Goal: Information Seeking & Learning: Learn about a topic

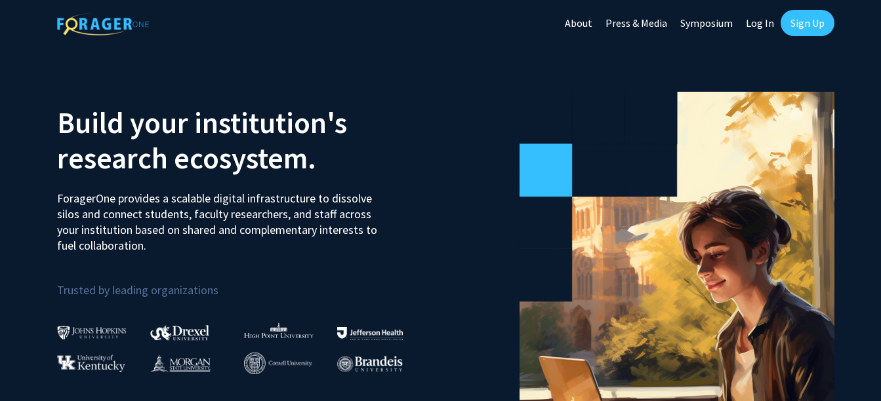
click at [752, 24] on link "Log In" at bounding box center [759, 23] width 41 height 46
select select
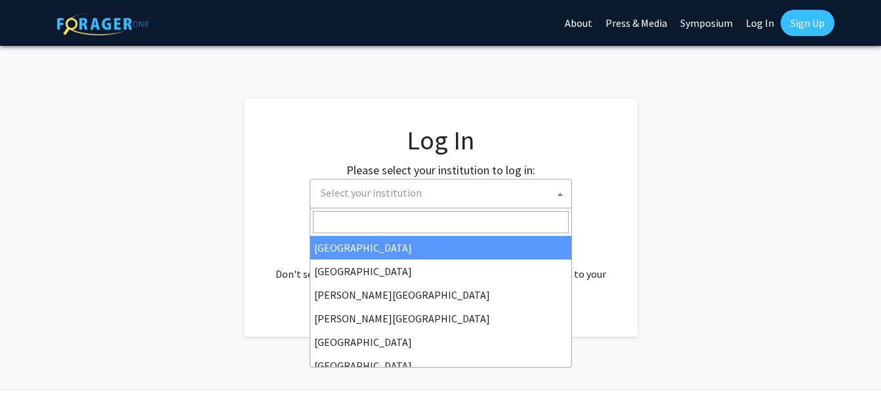
click at [451, 190] on span "Select your institution" at bounding box center [443, 193] width 256 height 27
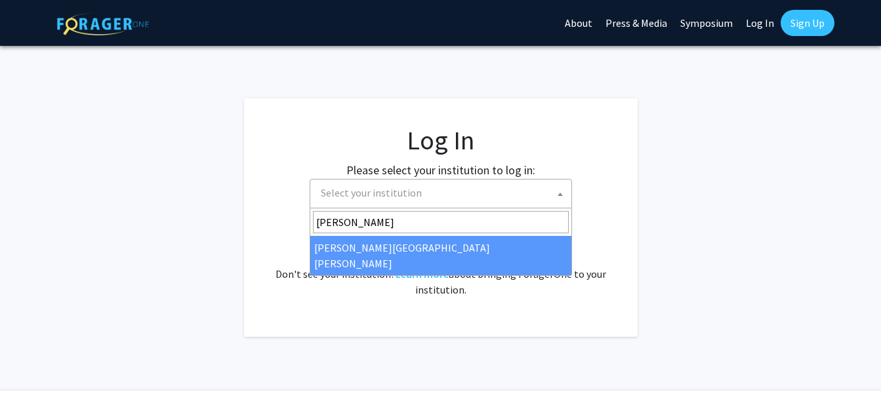
type input "john"
select select "1"
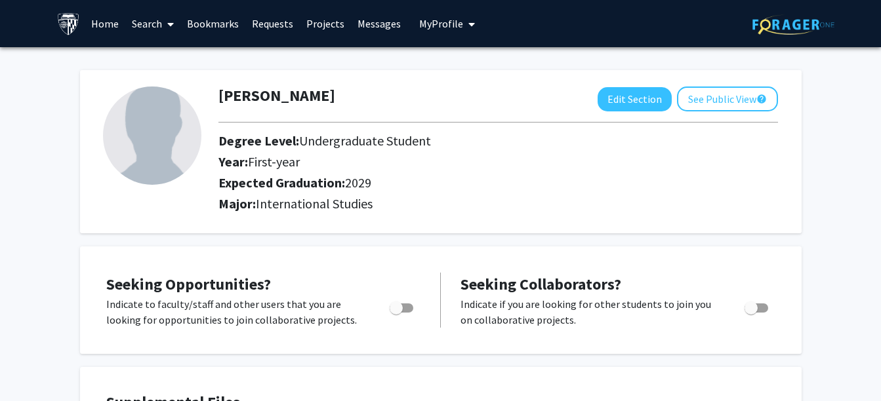
click at [432, 22] on span "My Profile" at bounding box center [441, 23] width 44 height 13
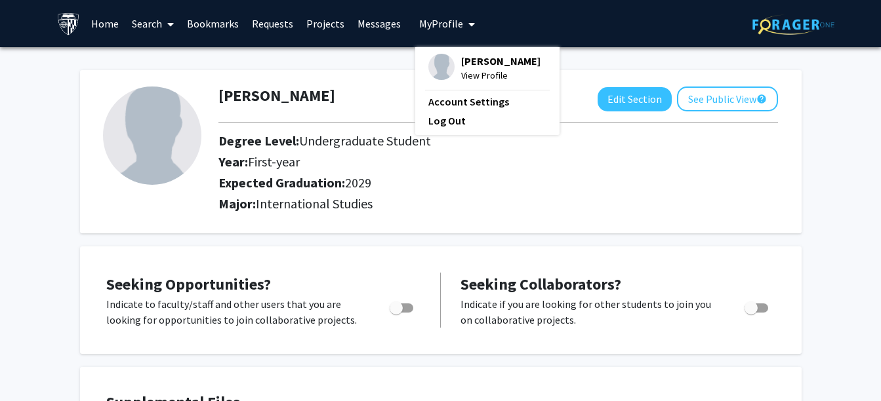
click at [144, 19] on link "Search" at bounding box center [152, 24] width 55 height 46
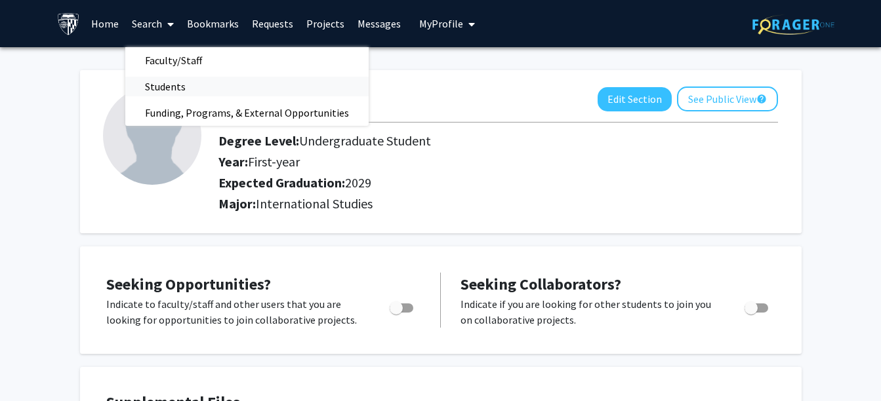
click at [180, 92] on span "Students" at bounding box center [165, 86] width 80 height 26
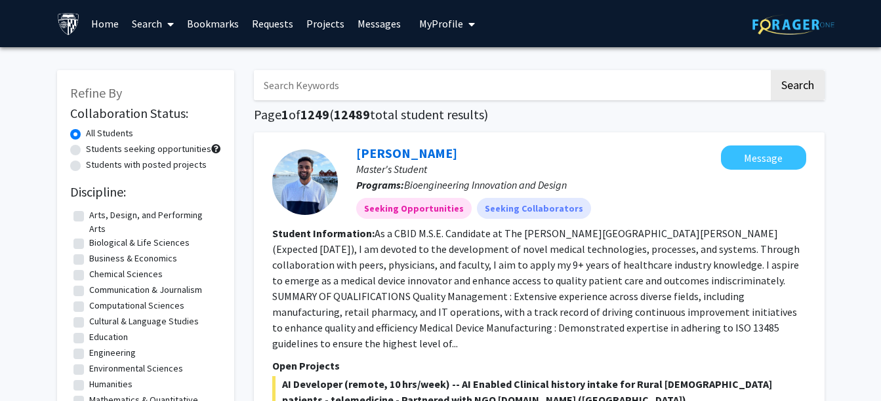
click at [332, 90] on input "Search Keywords" at bounding box center [511, 85] width 515 height 30
type input "hongyu"
click at [771, 70] on button "Search" at bounding box center [798, 85] width 54 height 30
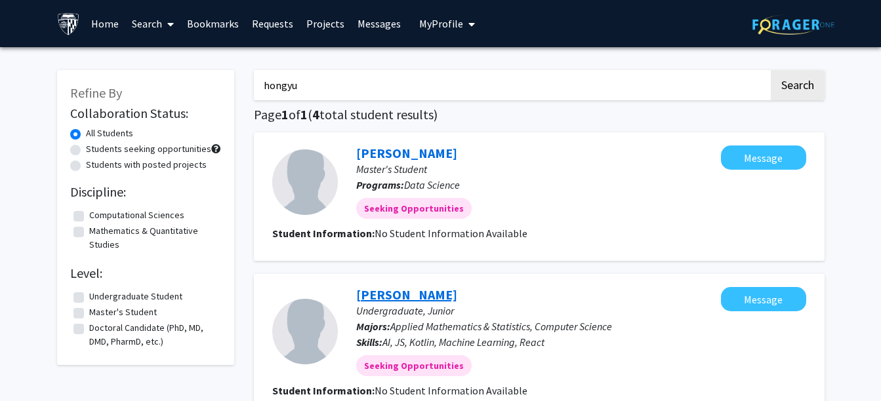
click at [386, 296] on link "[PERSON_NAME]" at bounding box center [406, 295] width 101 height 16
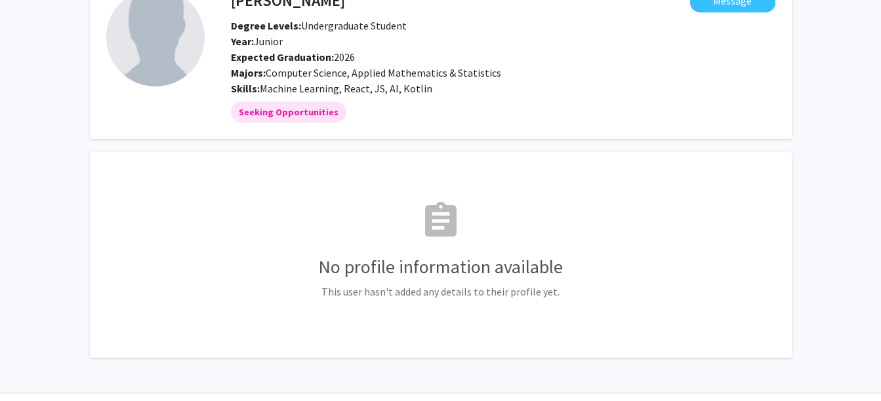
scroll to position [124, 0]
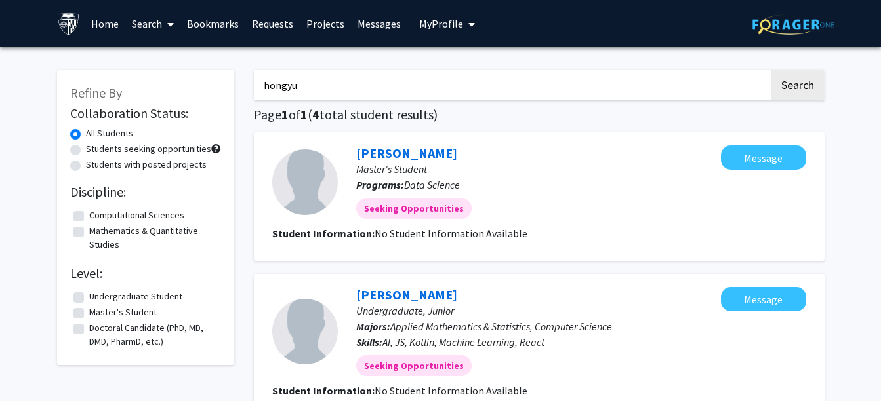
drag, startPoint x: 336, startPoint y: 91, endPoint x: 219, endPoint y: 96, distance: 116.8
type input "[PERSON_NAME]"
click at [771, 70] on button "Search" at bounding box center [798, 85] width 54 height 30
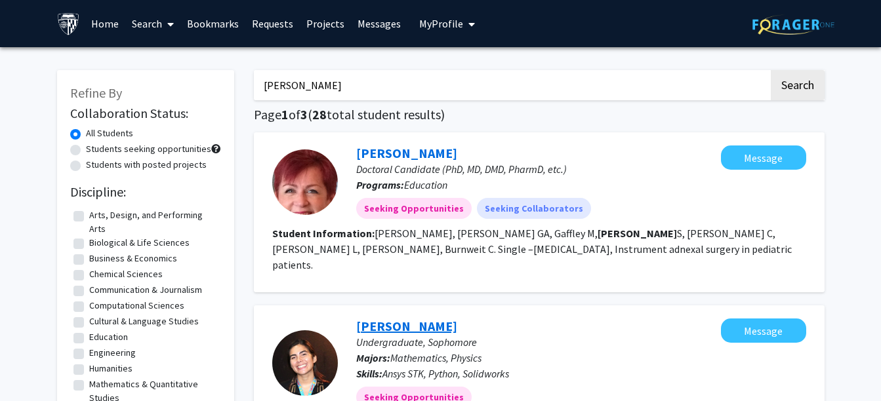
click at [422, 318] on link "[PERSON_NAME]" at bounding box center [406, 326] width 101 height 16
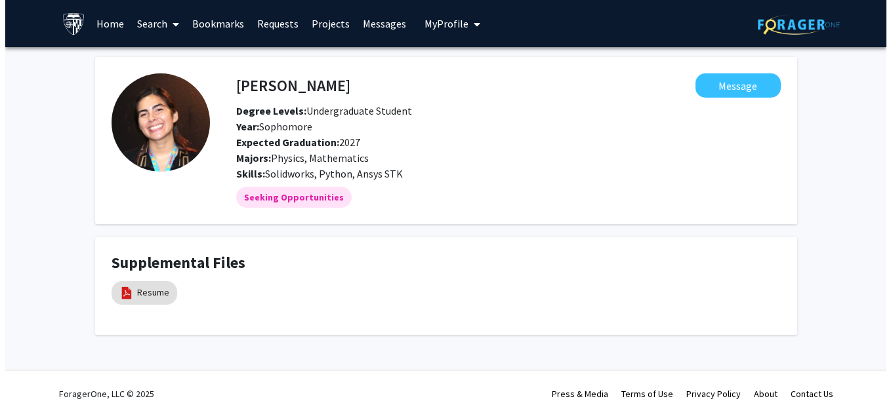
scroll to position [16, 0]
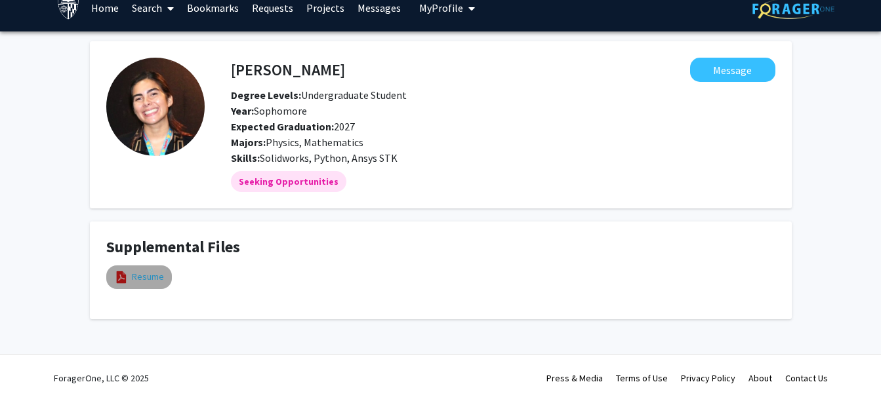
click at [132, 280] on link "Resume" at bounding box center [148, 277] width 32 height 14
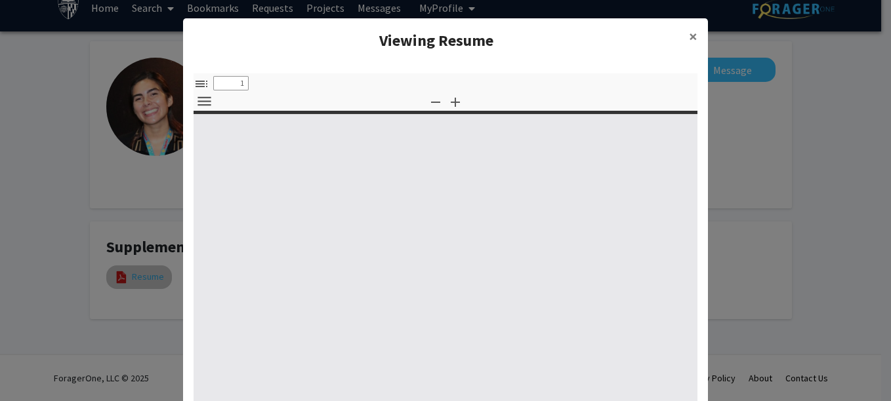
select select "custom"
type input "0"
select select "custom"
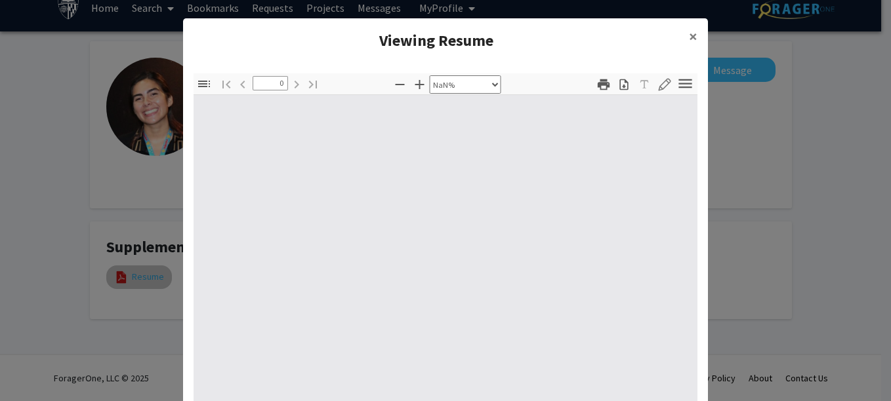
type input "1"
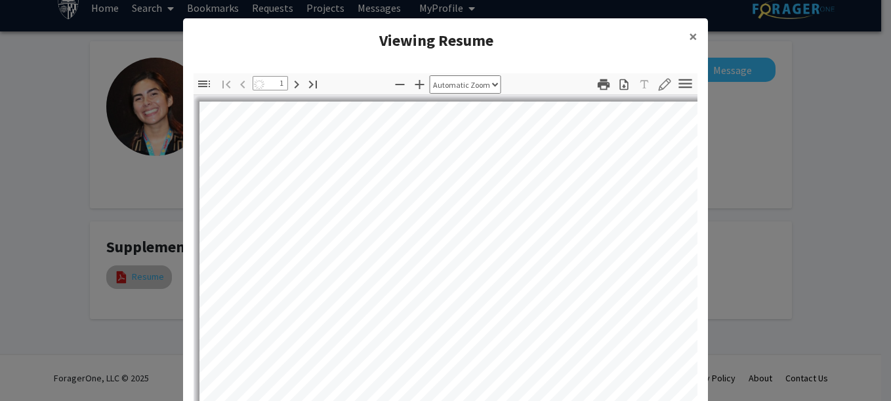
select select "auto"
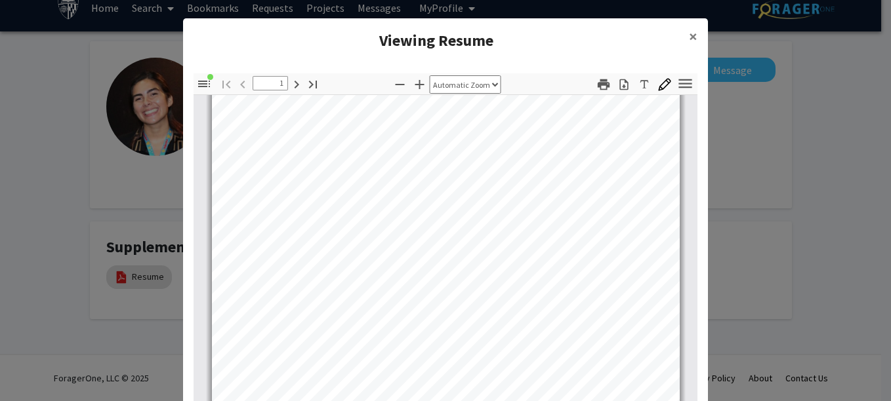
scroll to position [301, 0]
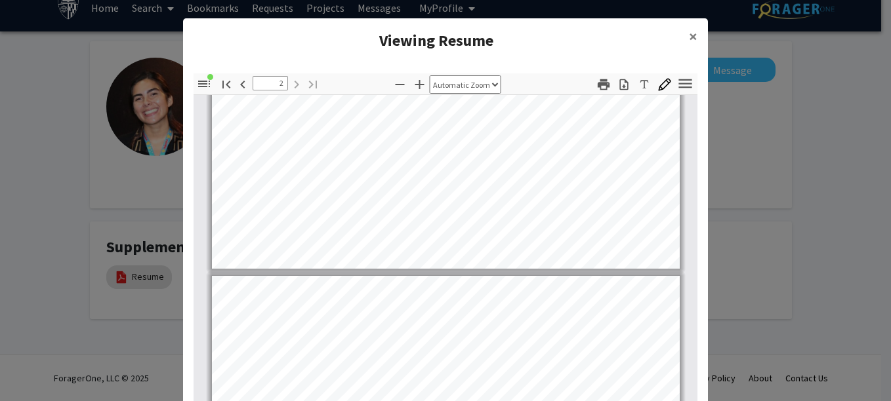
type input "1"
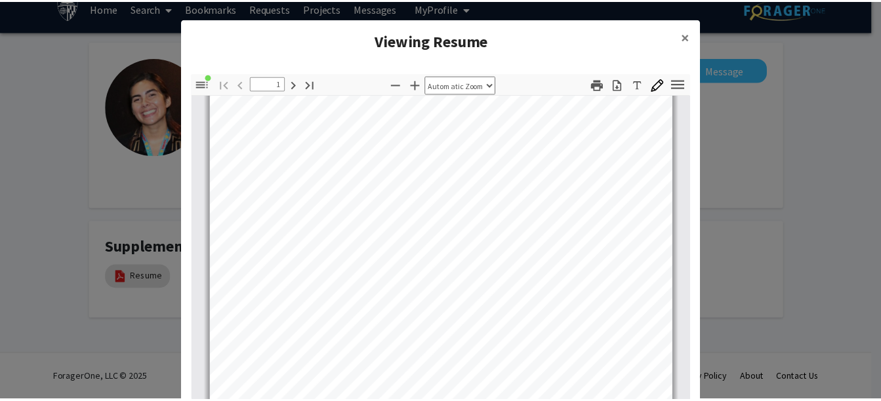
scroll to position [254, 0]
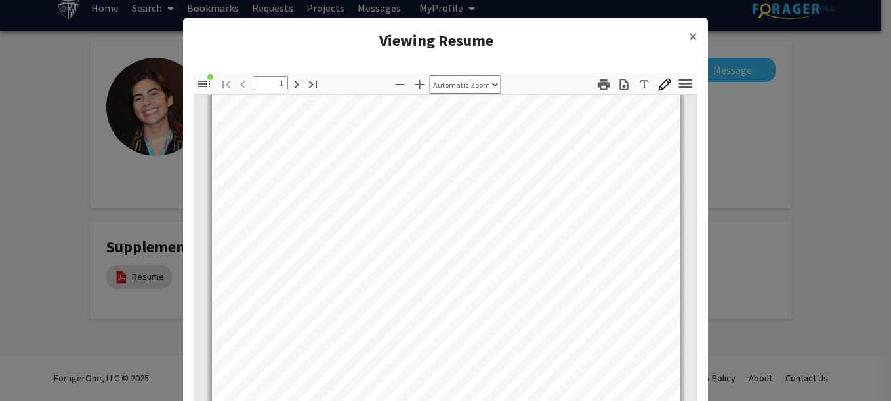
click at [839, 213] on modal-container "Viewing Resume × Thumbnails Document Outline Attachments Layers Current Outline…" at bounding box center [445, 200] width 891 height 401
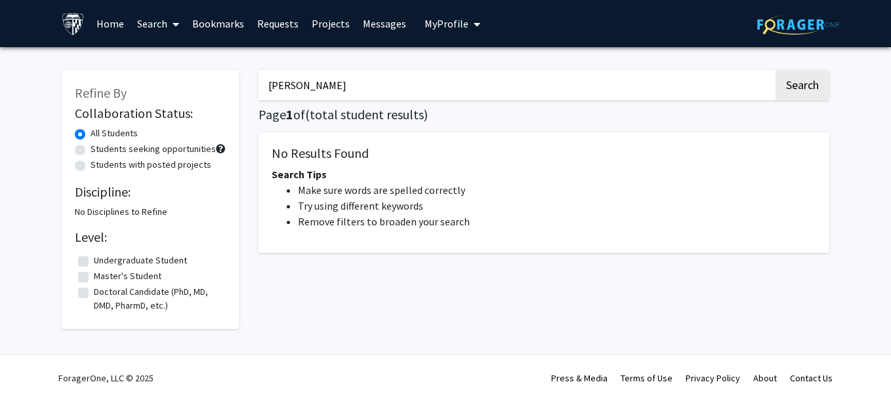
drag, startPoint x: 357, startPoint y: 91, endPoint x: 228, endPoint y: 97, distance: 129.3
click at [228, 97] on div "Refine By Collaboration Status: All Students Students seeking opportunities Stu…" at bounding box center [445, 193] width 787 height 272
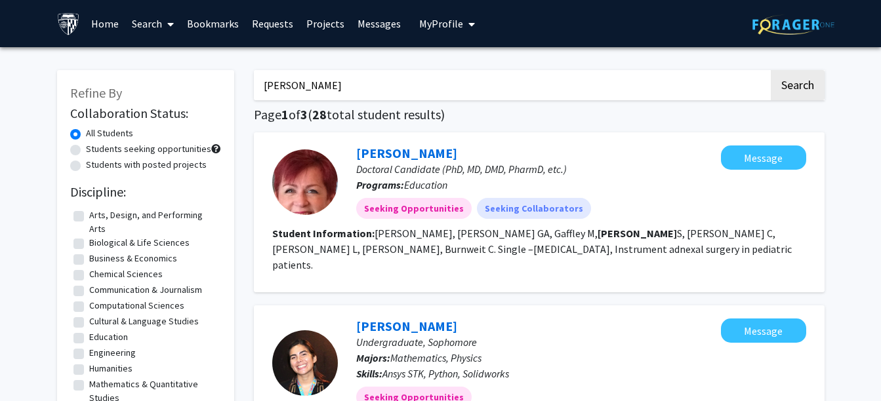
type input "[PERSON_NAME]"
click at [771, 70] on button "Search" at bounding box center [798, 85] width 54 height 30
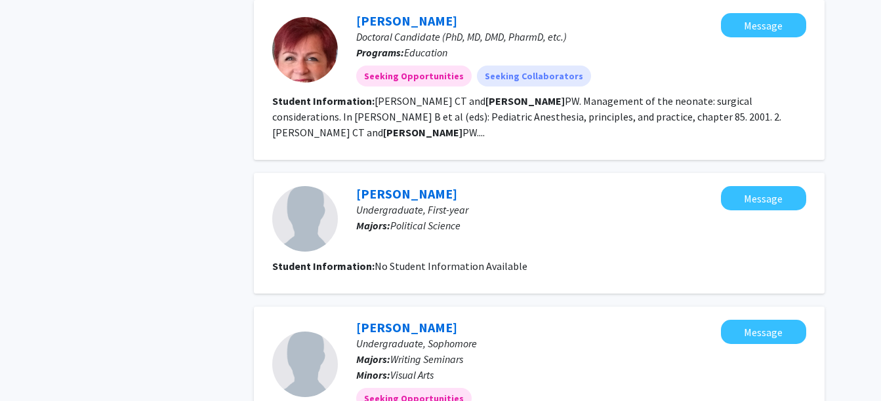
scroll to position [847, 0]
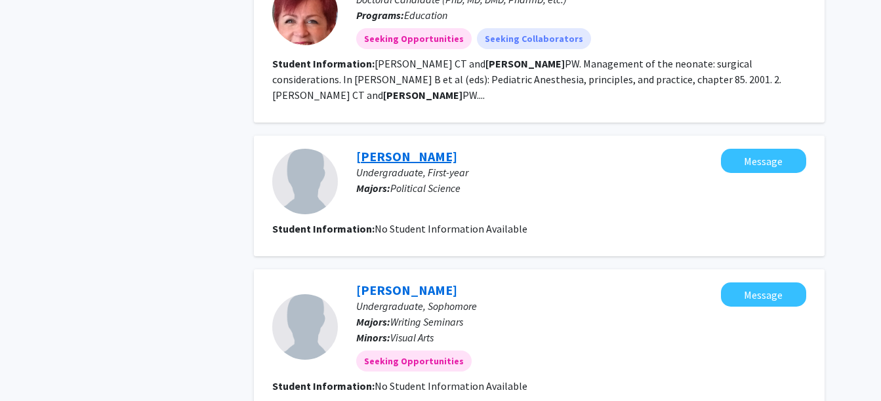
click at [370, 148] on link "[PERSON_NAME]" at bounding box center [406, 156] width 101 height 16
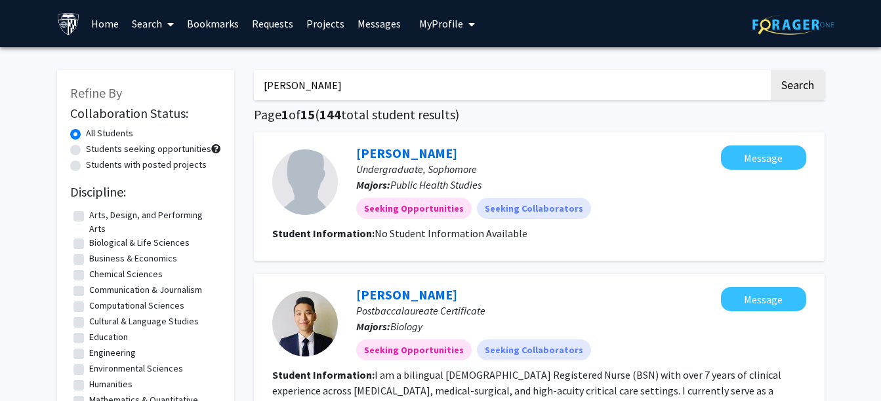
drag, startPoint x: 517, startPoint y: 83, endPoint x: 236, endPoint y: 125, distance: 283.8
click at [771, 70] on button "Search" at bounding box center [798, 85] width 54 height 30
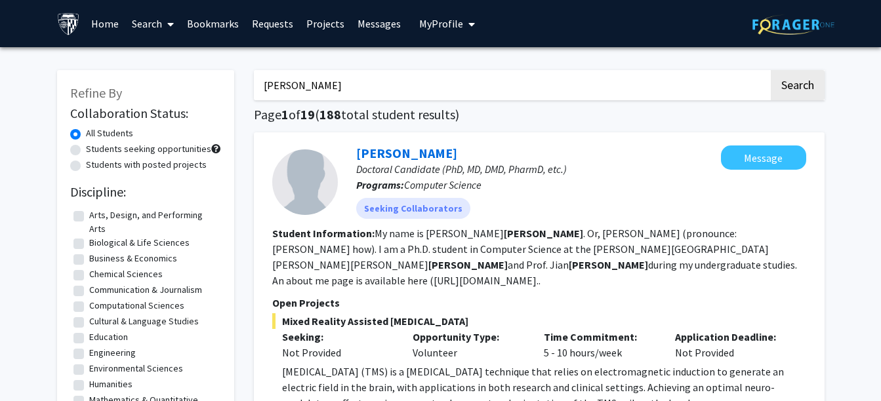
drag, startPoint x: 350, startPoint y: 93, endPoint x: 209, endPoint y: 117, distance: 143.1
type input "[PERSON_NAME]"
click at [771, 70] on button "Search" at bounding box center [798, 85] width 54 height 30
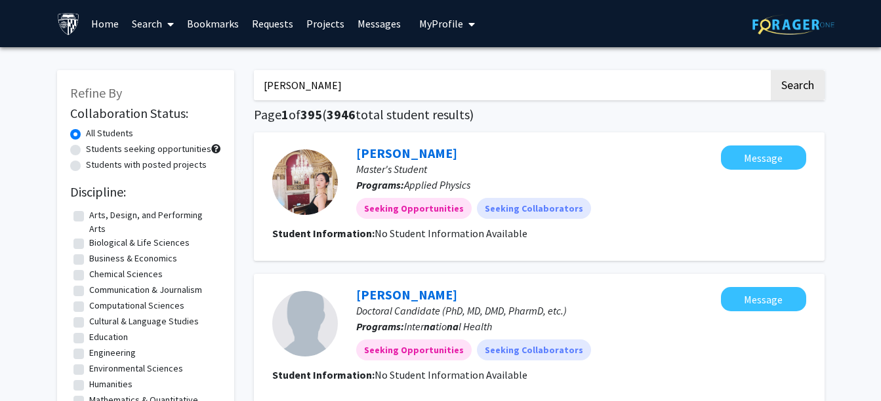
drag, startPoint x: 273, startPoint y: 111, endPoint x: 134, endPoint y: 150, distance: 144.5
type input "radhika"
click at [771, 70] on button "Search" at bounding box center [798, 85] width 54 height 30
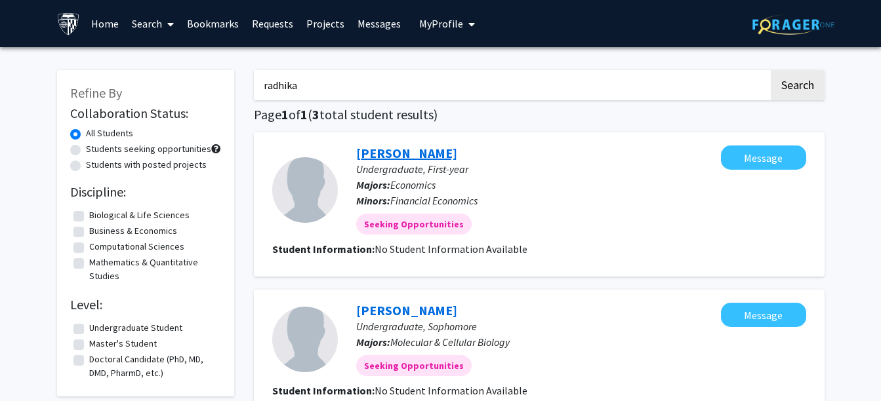
click at [371, 159] on link "[PERSON_NAME]" at bounding box center [406, 153] width 101 height 16
drag, startPoint x: 447, startPoint y: 81, endPoint x: 207, endPoint y: 92, distance: 239.6
click at [207, 92] on div "Refine By Collaboration Status: All Students Students seeking opportunities Stu…" at bounding box center [440, 342] width 787 height 571
click at [771, 70] on button "Search" at bounding box center [798, 85] width 54 height 30
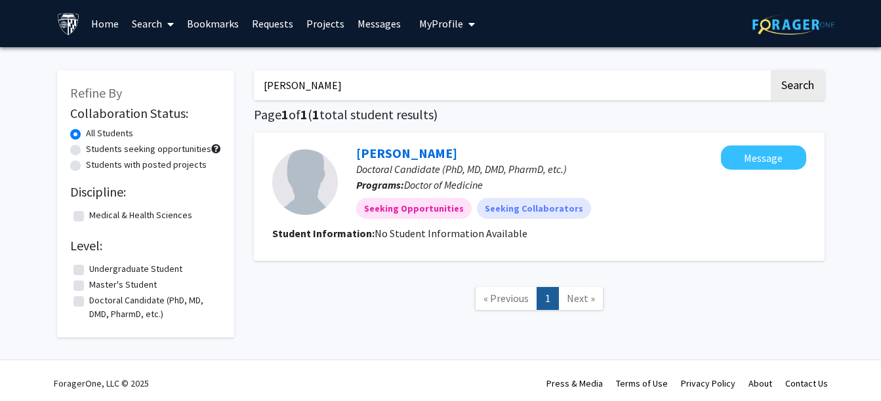
drag, startPoint x: 355, startPoint y: 88, endPoint x: 221, endPoint y: 106, distance: 135.6
click at [221, 106] on div "Refine By Collaboration Status: All Students Students seeking opportunities Stu…" at bounding box center [440, 197] width 787 height 281
type input "[PERSON_NAME]"
click at [771, 70] on button "Search" at bounding box center [798, 85] width 54 height 30
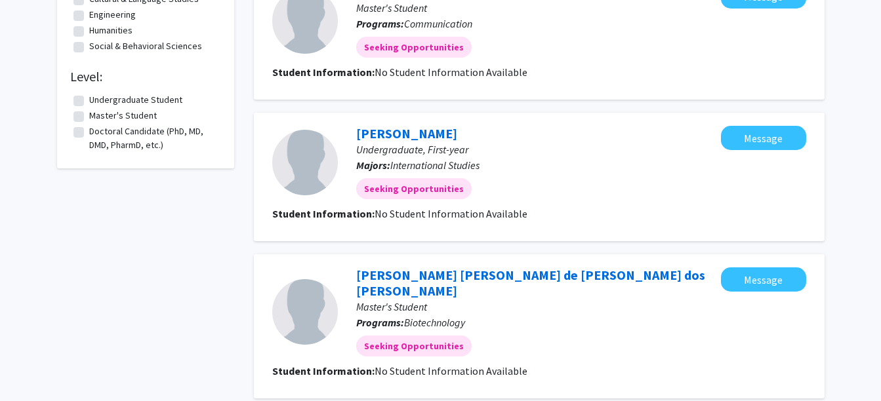
scroll to position [315, 0]
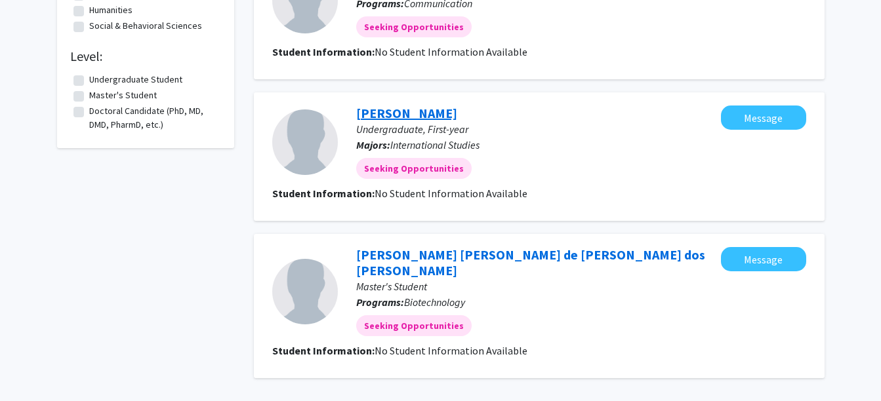
click at [369, 117] on link "[PERSON_NAME]" at bounding box center [406, 113] width 101 height 16
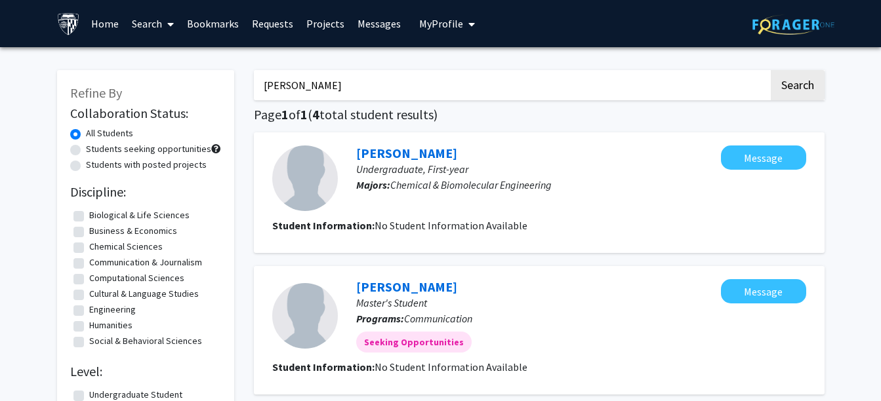
drag, startPoint x: 658, startPoint y: 82, endPoint x: 208, endPoint y: 98, distance: 450.1
type input "[PERSON_NAME]"
click at [771, 70] on button "Search" at bounding box center [798, 85] width 54 height 30
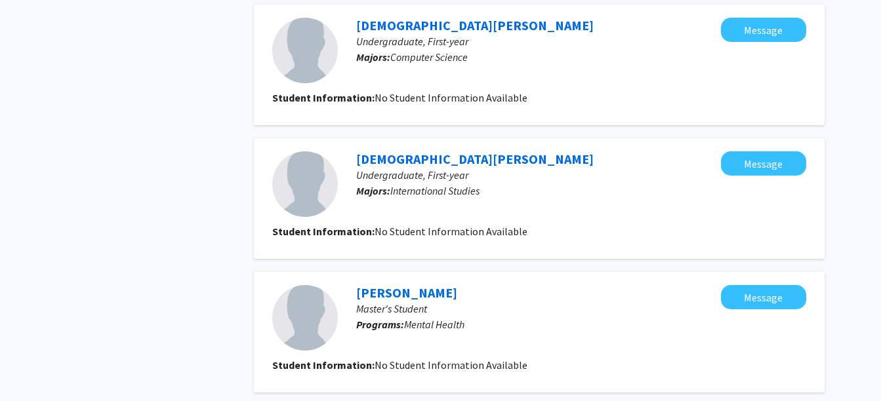
scroll to position [984, 0]
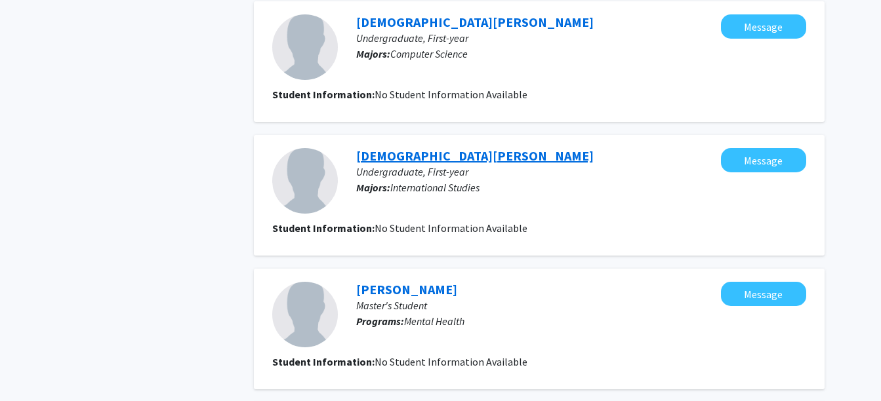
click at [388, 148] on link "[DEMOGRAPHIC_DATA][PERSON_NAME]" at bounding box center [474, 156] width 237 height 16
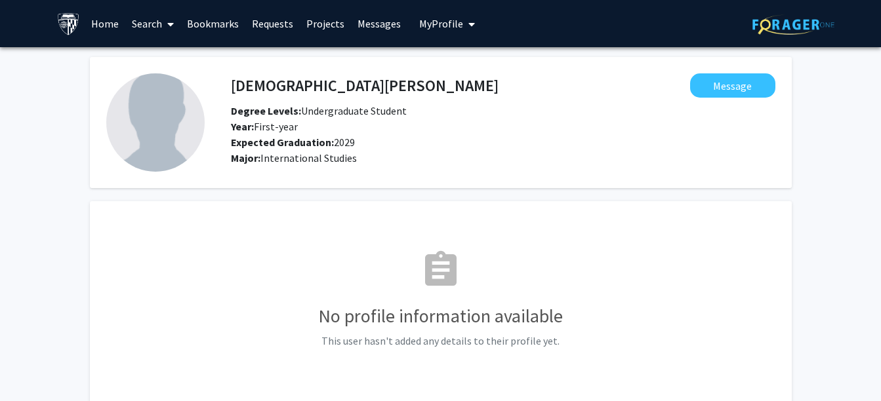
click at [431, 26] on span "My Profile" at bounding box center [441, 23] width 44 height 13
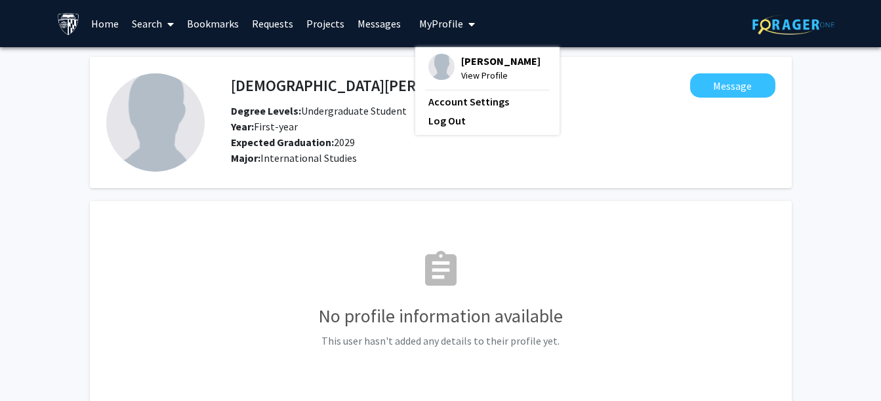
click at [473, 83] on span "View Profile" at bounding box center [500, 75] width 79 height 14
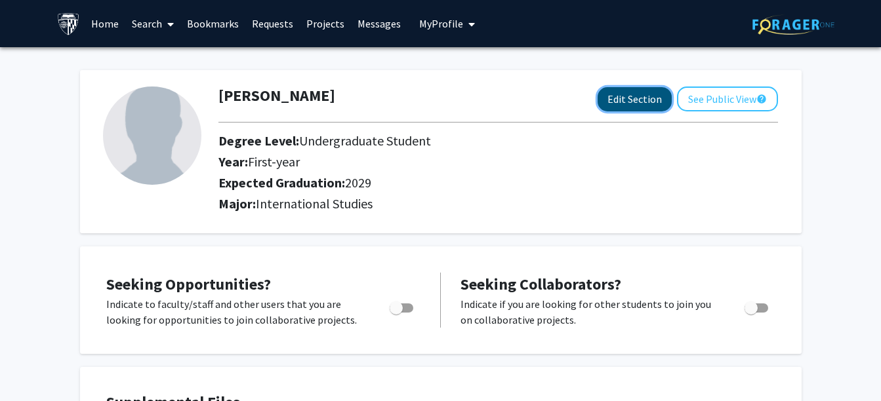
click at [647, 106] on button "Edit Section" at bounding box center [634, 99] width 74 height 24
select select "first-year"
select select "2029"
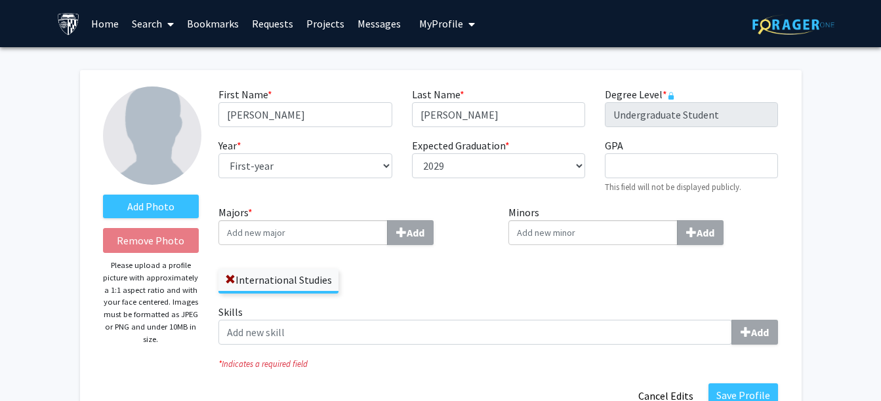
click at [308, 232] on input "Majors * Add" at bounding box center [302, 232] width 169 height 25
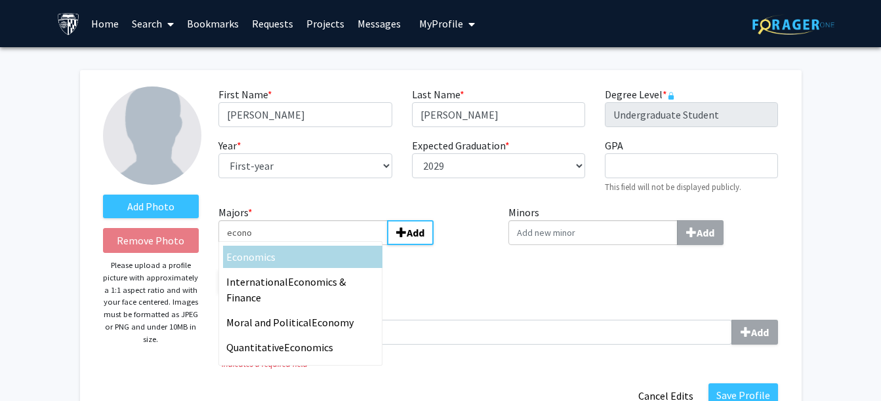
type input "econo"
click at [313, 263] on div "Econo mics" at bounding box center [302, 257] width 153 height 16
click at [313, 245] on input "econo" at bounding box center [302, 232] width 169 height 25
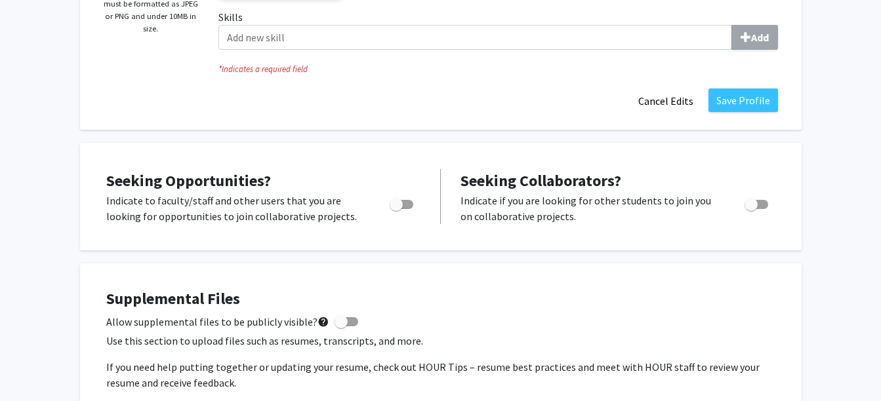
scroll to position [277, 0]
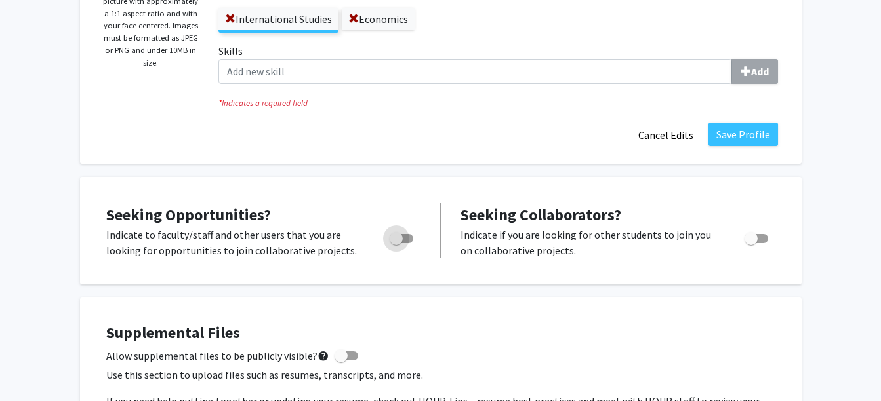
click at [397, 240] on span "Toggle" at bounding box center [396, 238] width 13 height 13
click at [396, 243] on input "Are you actively seeking opportunities?" at bounding box center [395, 243] width 1 height 1
checkbox input "true"
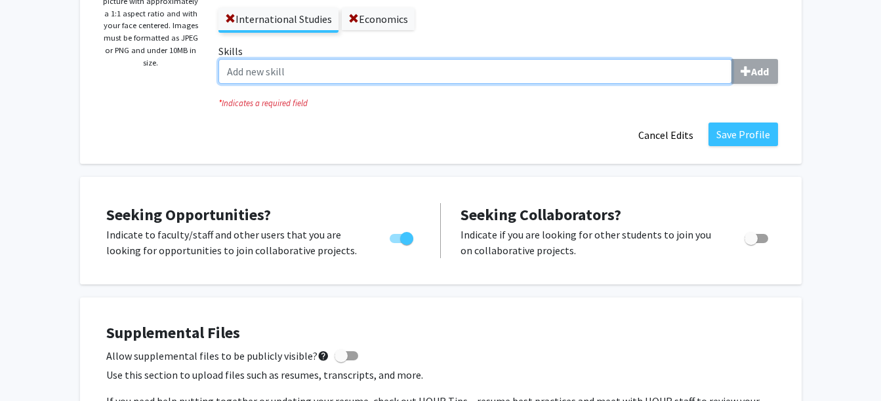
click at [473, 73] on input "Skills Add" at bounding box center [474, 71] width 513 height 25
click at [570, 77] on input "Skills Add" at bounding box center [474, 71] width 513 height 25
type input "l"
type input "S"
type input "F"
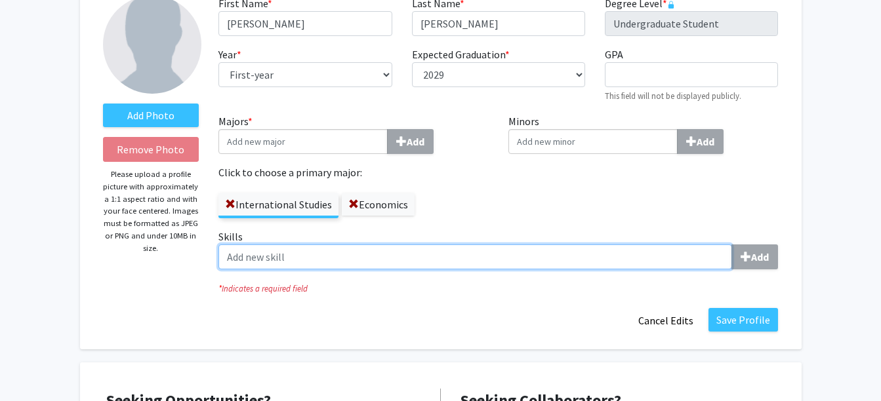
scroll to position [86, 0]
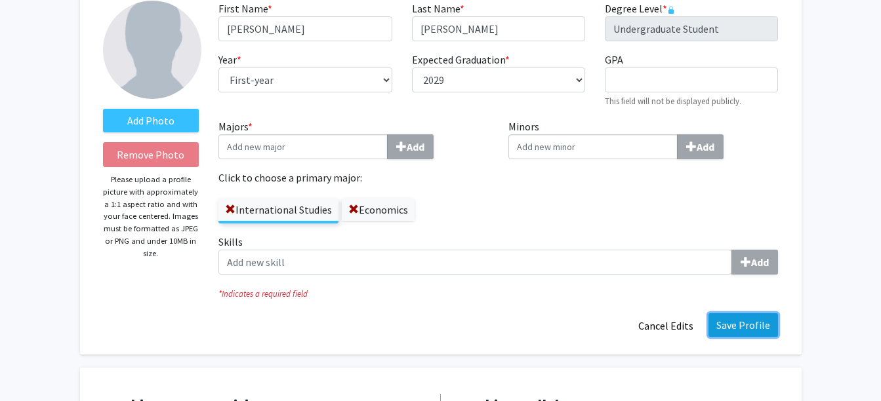
click at [737, 317] on button "Save Profile" at bounding box center [743, 325] width 70 height 24
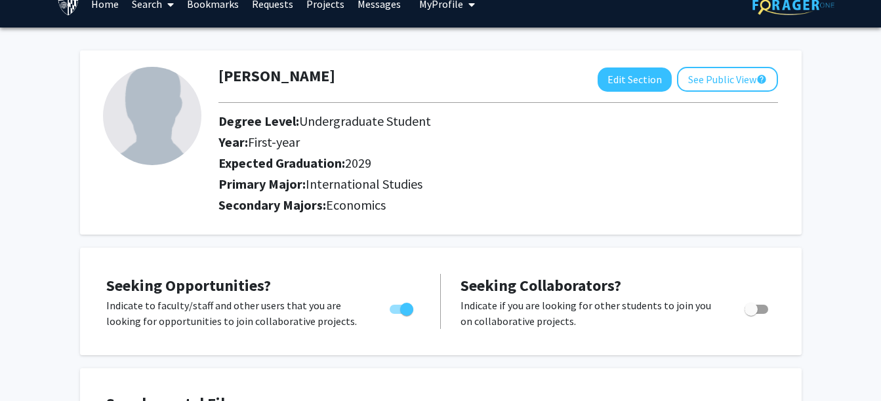
scroll to position [0, 0]
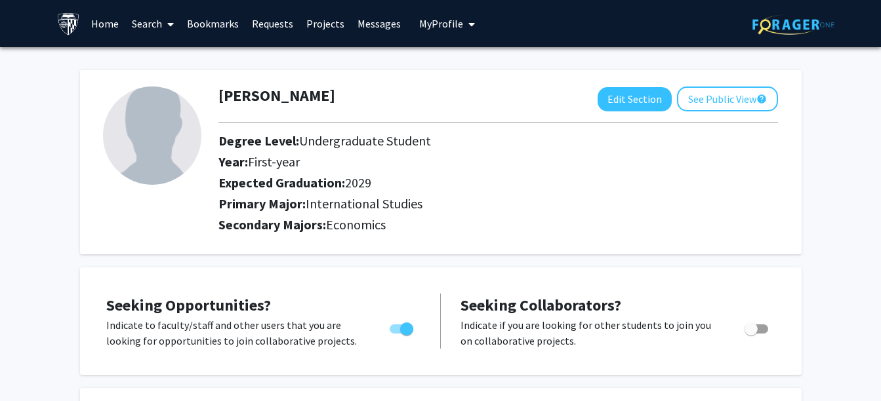
click at [161, 18] on link "Search" at bounding box center [152, 24] width 55 height 46
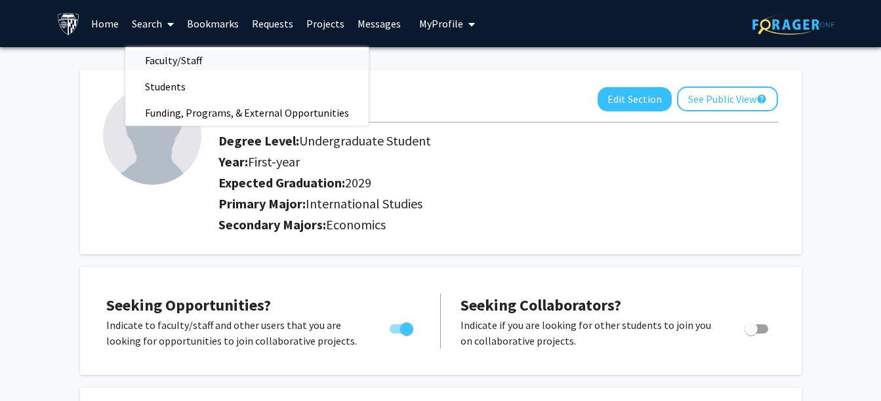
click at [176, 60] on span "Faculty/Staff" at bounding box center [173, 60] width 96 height 26
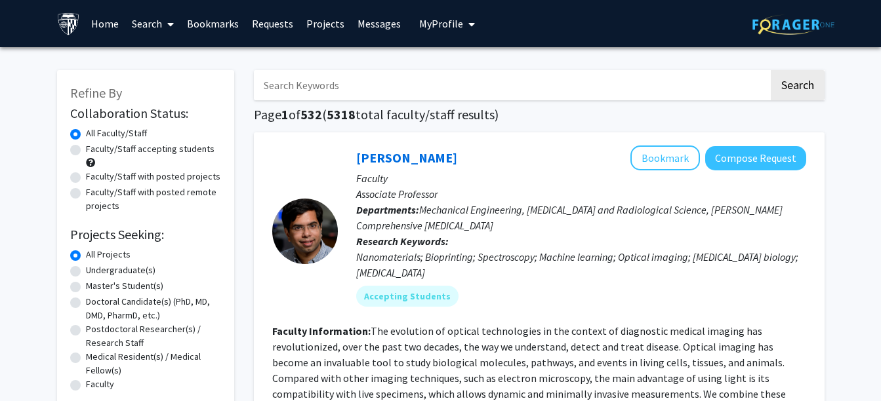
click at [481, 92] on input "Search Keywords" at bounding box center [511, 85] width 515 height 30
click at [771, 70] on button "Search" at bounding box center [798, 85] width 54 height 30
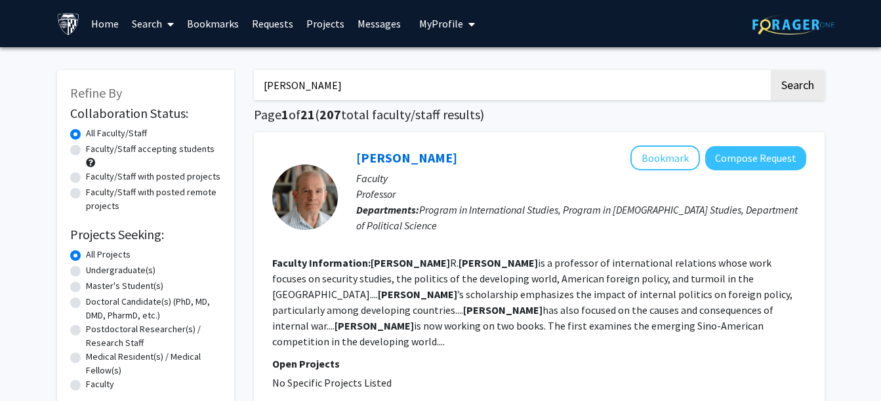
drag, startPoint x: 429, startPoint y: 87, endPoint x: 256, endPoint y: 69, distance: 174.0
click at [771, 70] on button "Search" at bounding box center [798, 85] width 54 height 30
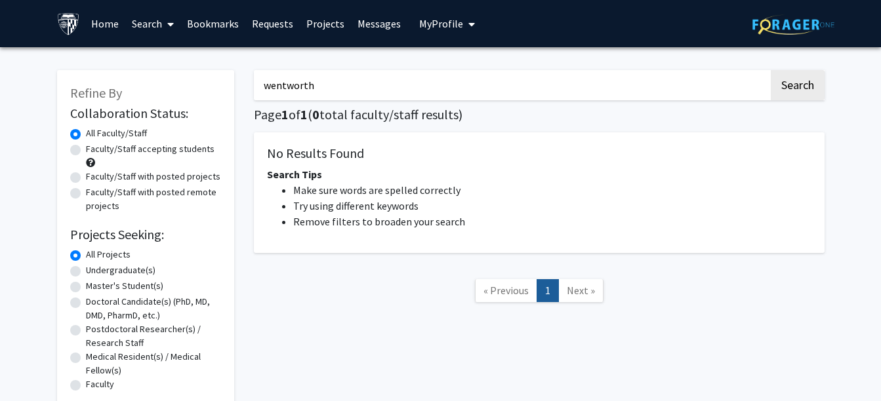
type input "wentworth"
click at [771, 70] on button "Search" at bounding box center [798, 85] width 54 height 30
drag, startPoint x: 342, startPoint y: 94, endPoint x: 219, endPoint y: 85, distance: 122.9
click at [219, 85] on div "Refine By Collaboration Status: Collaboration Status All Faculty/Staff Collabor…" at bounding box center [440, 254] width 787 height 395
click at [771, 70] on button "Search" at bounding box center [798, 85] width 54 height 30
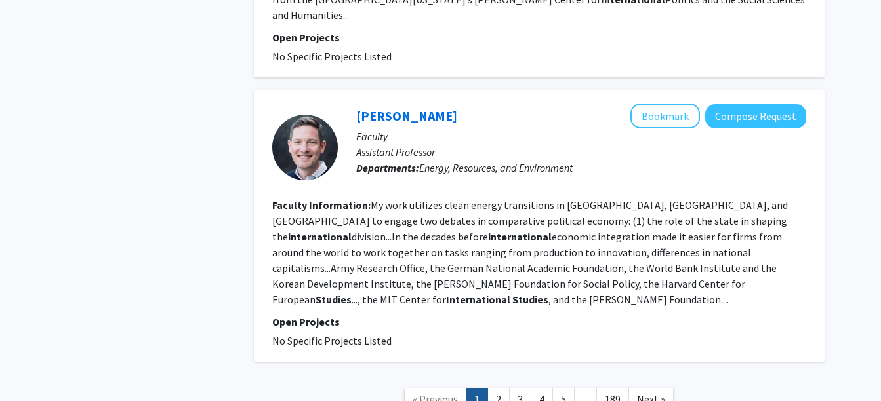
scroll to position [2634, 0]
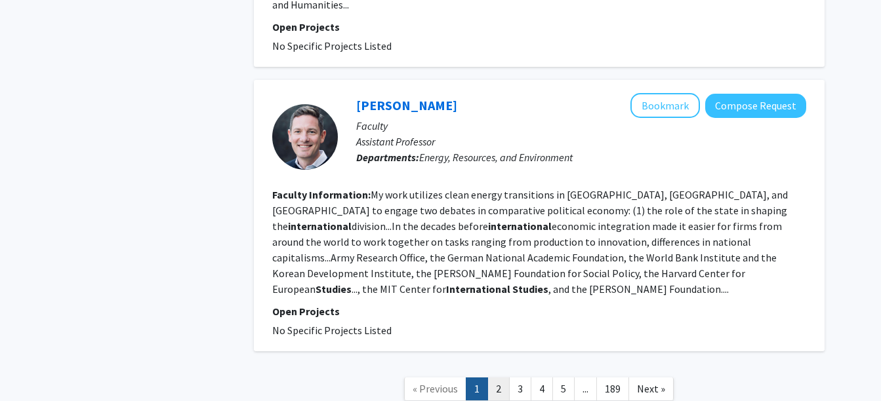
click at [498, 378] on link "2" at bounding box center [498, 389] width 22 height 23
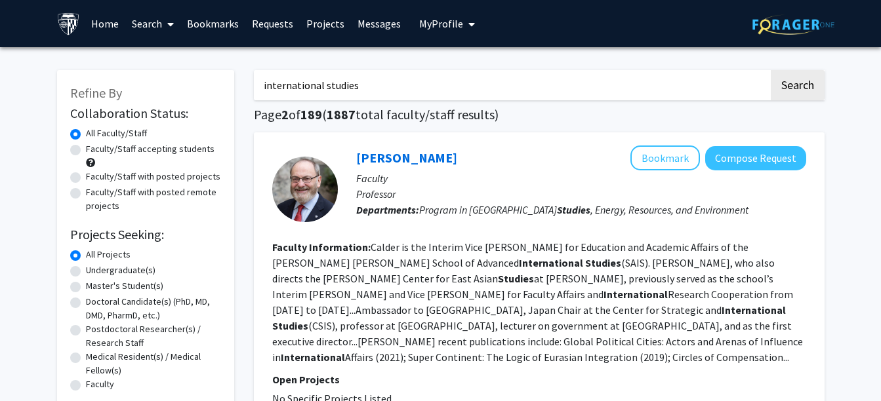
drag, startPoint x: 417, startPoint y: 90, endPoint x: 203, endPoint y: 110, distance: 215.3
click at [771, 70] on button "Search" at bounding box center [798, 85] width 54 height 30
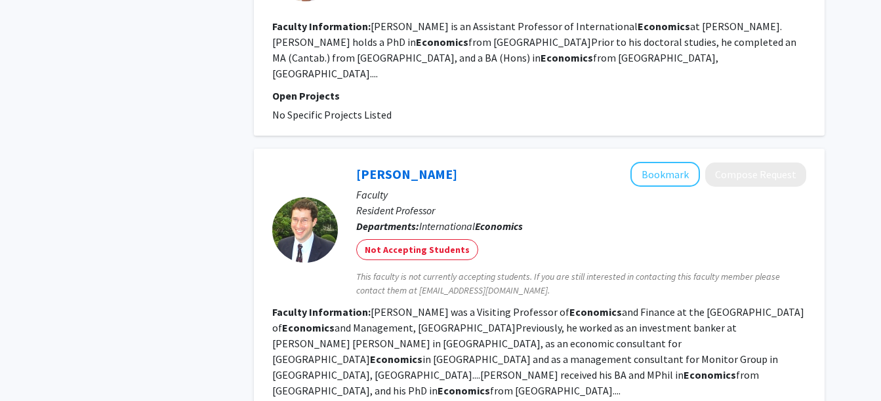
scroll to position [2472, 0]
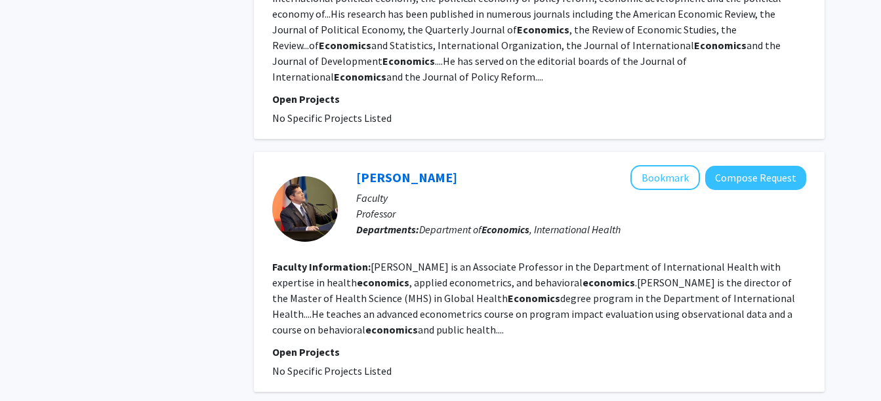
scroll to position [2410, 0]
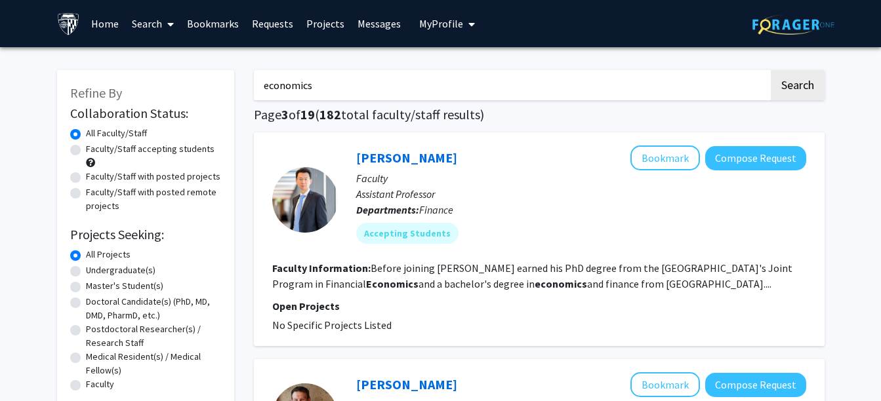
drag, startPoint x: 338, startPoint y: 85, endPoint x: 144, endPoint y: 94, distance: 193.6
type input "[PERSON_NAME]"
click at [771, 70] on button "Search" at bounding box center [798, 85] width 54 height 30
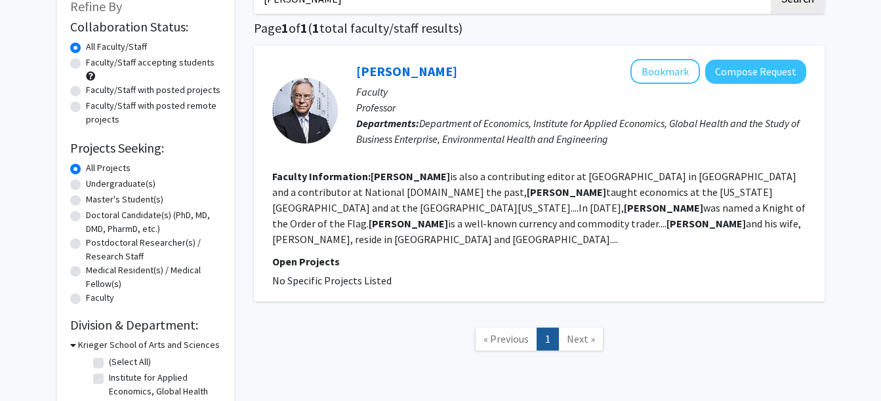
scroll to position [80, 0]
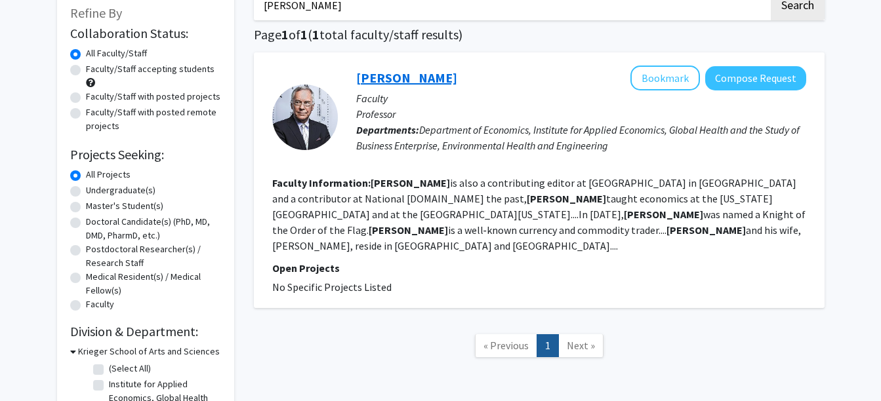
click at [387, 79] on link "[PERSON_NAME]" at bounding box center [406, 78] width 101 height 16
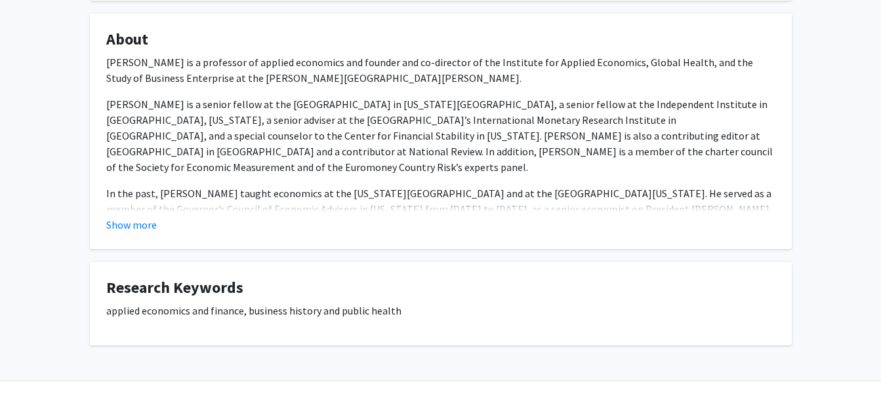
scroll to position [245, 0]
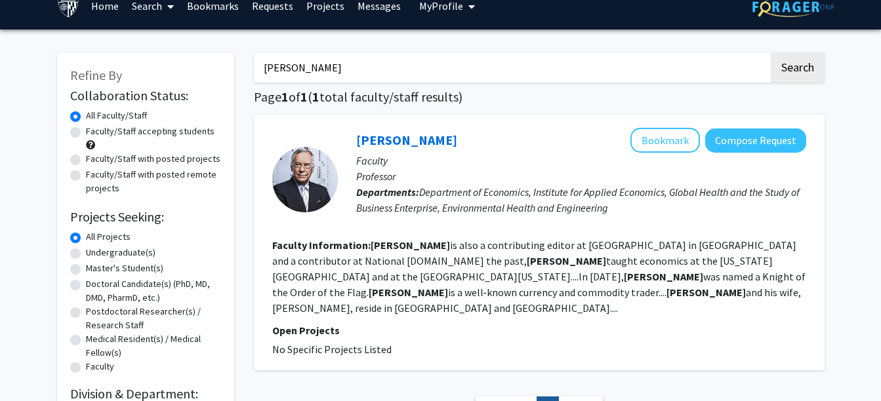
scroll to position [11, 0]
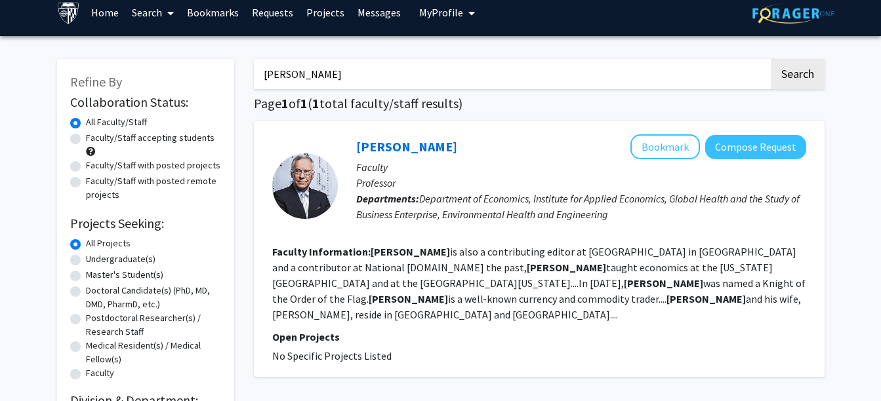
drag, startPoint x: 318, startPoint y: 75, endPoint x: 183, endPoint y: 96, distance: 136.7
click at [183, 96] on div "Refine By Collaboration Status: Collaboration Status All Faculty/Staff Collabor…" at bounding box center [440, 297] width 787 height 502
click at [771, 59] on button "Search" at bounding box center [798, 74] width 54 height 30
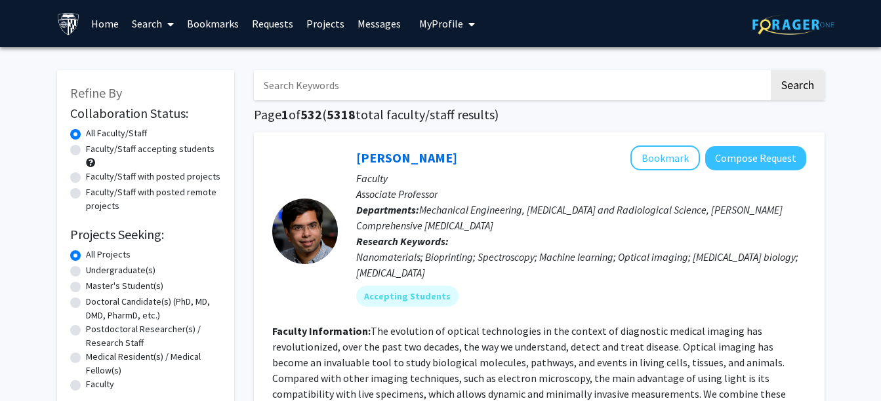
click at [153, 148] on label "Faculty/Staff accepting students" at bounding box center [150, 149] width 129 height 14
click at [94, 148] on input "Faculty/Staff accepting students" at bounding box center [90, 146] width 9 height 9
radio input "true"
click at [653, 81] on input "Search Keywords" at bounding box center [511, 85] width 515 height 30
click at [653, 81] on input "go" at bounding box center [511, 85] width 515 height 30
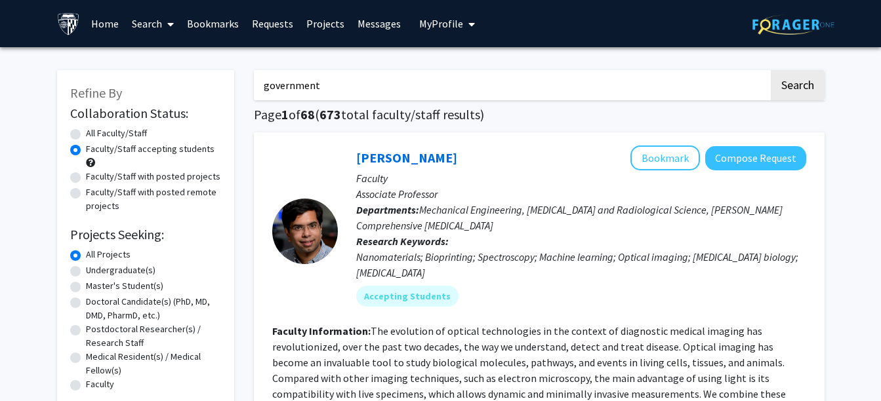
type input "government"
click at [771, 70] on button "Search" at bounding box center [798, 85] width 54 height 30
radio input "true"
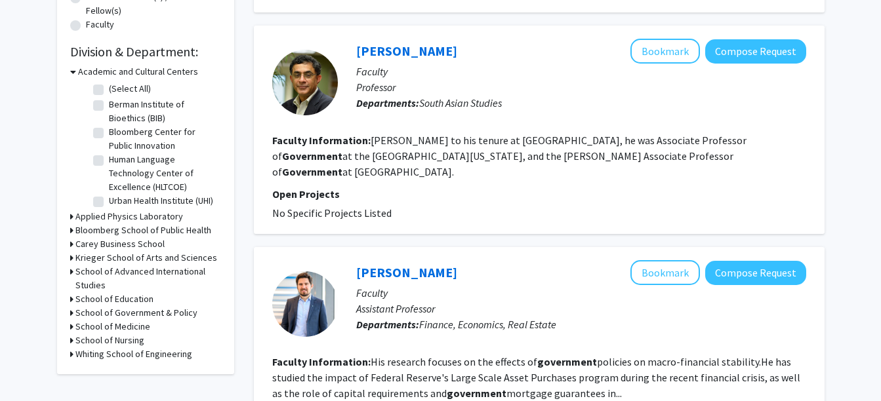
scroll to position [460, 0]
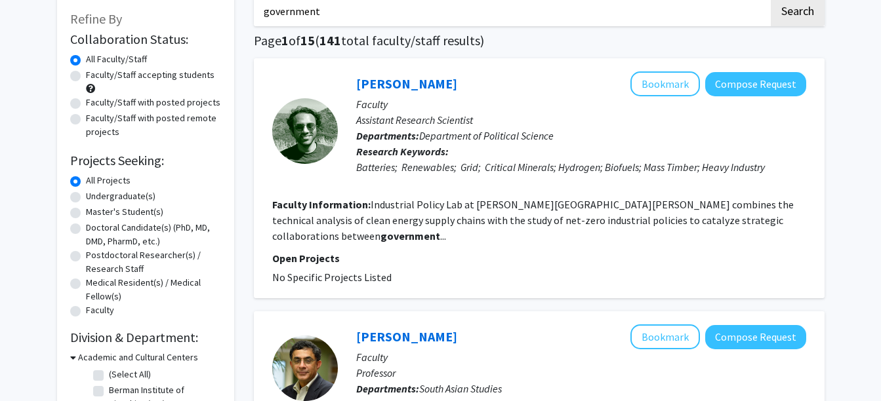
scroll to position [56, 0]
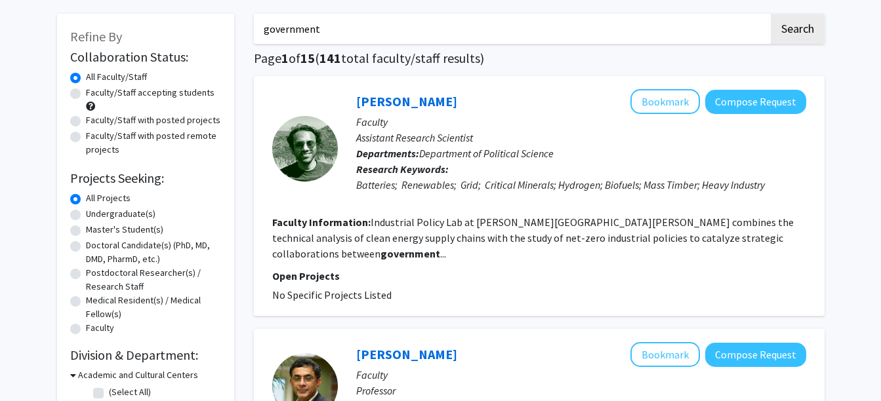
click at [123, 117] on label "Faculty/Staff with posted projects" at bounding box center [153, 120] width 134 height 14
click at [94, 117] on input "Faculty/Staff with posted projects" at bounding box center [90, 117] width 9 height 9
radio input "true"
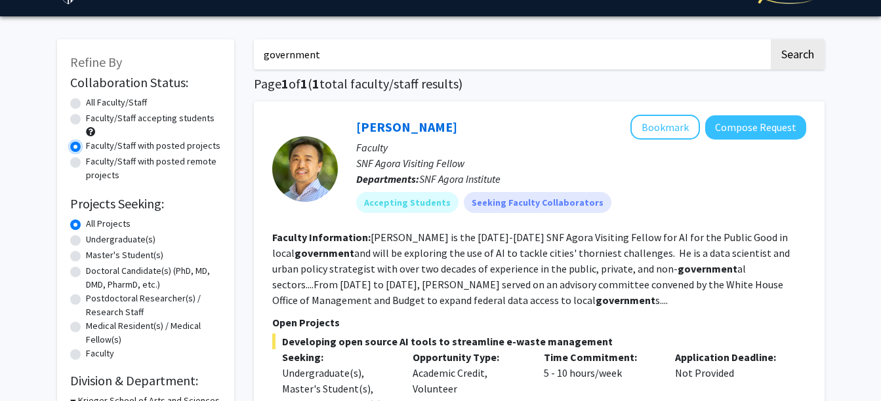
scroll to position [14, 0]
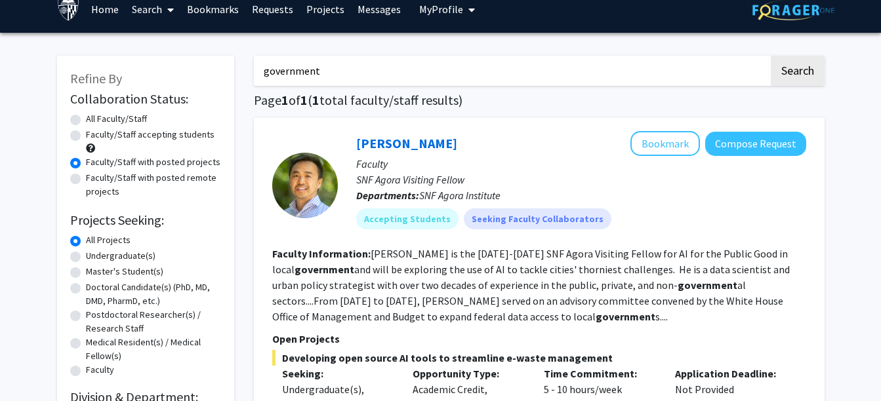
drag, startPoint x: 405, startPoint y: 65, endPoint x: 227, endPoint y: 91, distance: 180.3
click at [227, 91] on div "Refine By Collaboration Status: Collaboration Status All Faculty/Staff Collabor…" at bounding box center [440, 342] width 787 height 599
click at [771, 56] on button "Search" at bounding box center [798, 71] width 54 height 30
radio input "true"
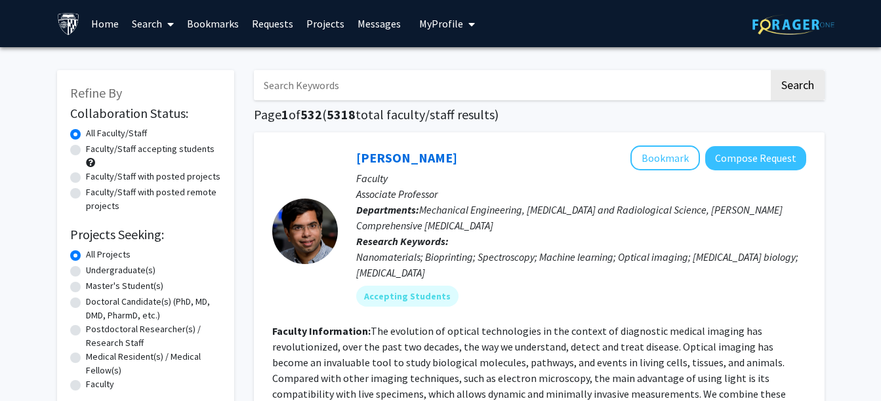
click at [183, 179] on label "Faculty/Staff with posted projects" at bounding box center [153, 177] width 134 height 14
click at [94, 178] on input "Faculty/Staff with posted projects" at bounding box center [90, 174] width 9 height 9
radio input "true"
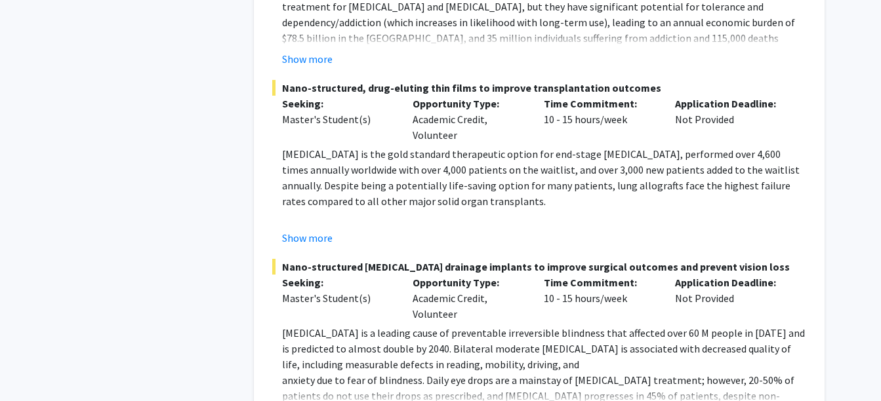
scroll to position [6406, 0]
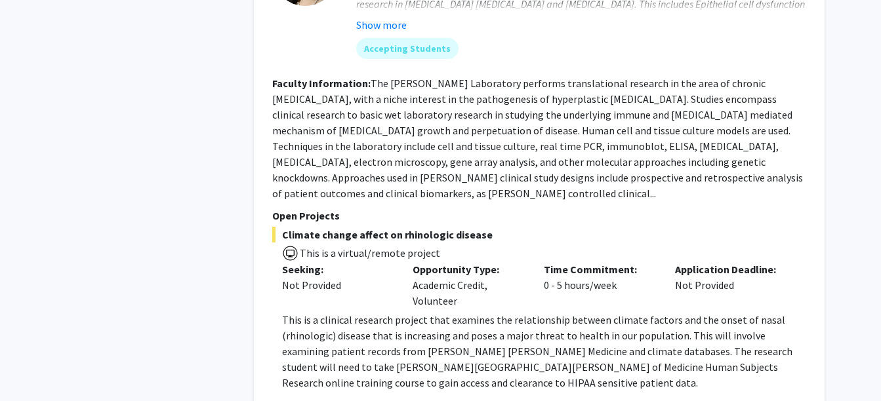
scroll to position [4912, 0]
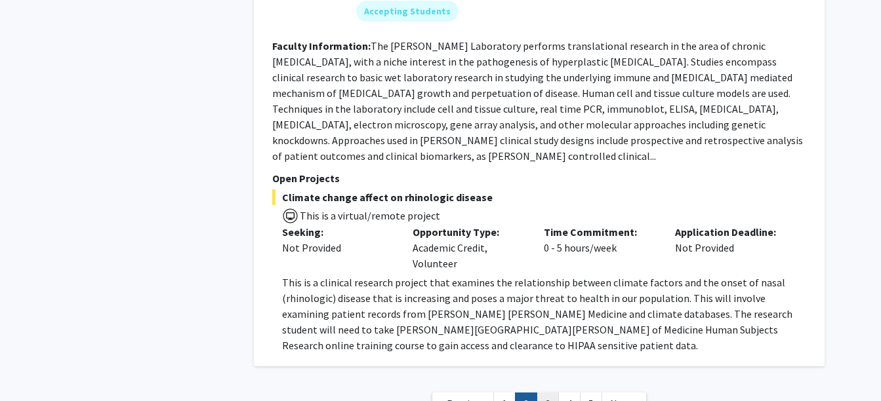
click at [542, 393] on link "3" at bounding box center [547, 404] width 22 height 23
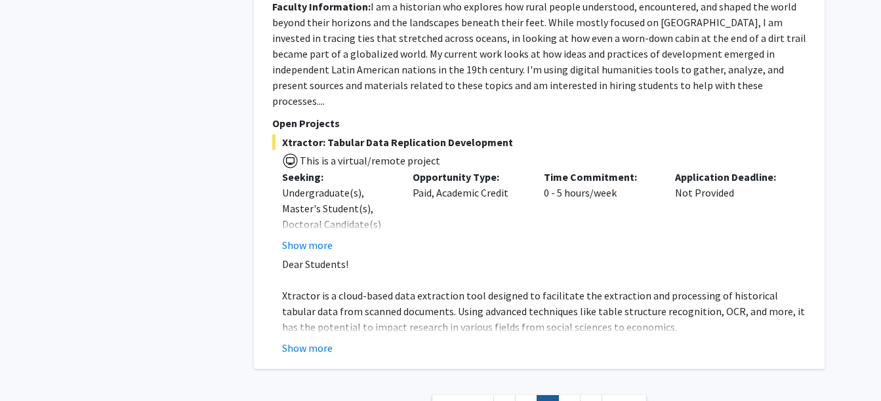
scroll to position [4760, 0]
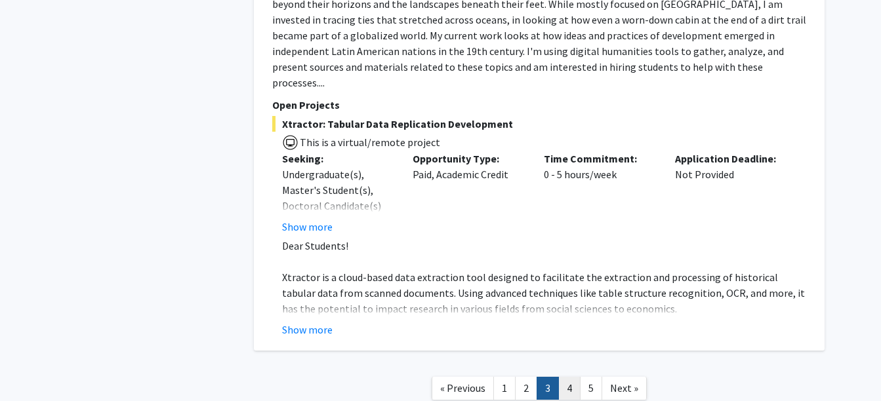
click at [567, 377] on link "4" at bounding box center [569, 388] width 22 height 23
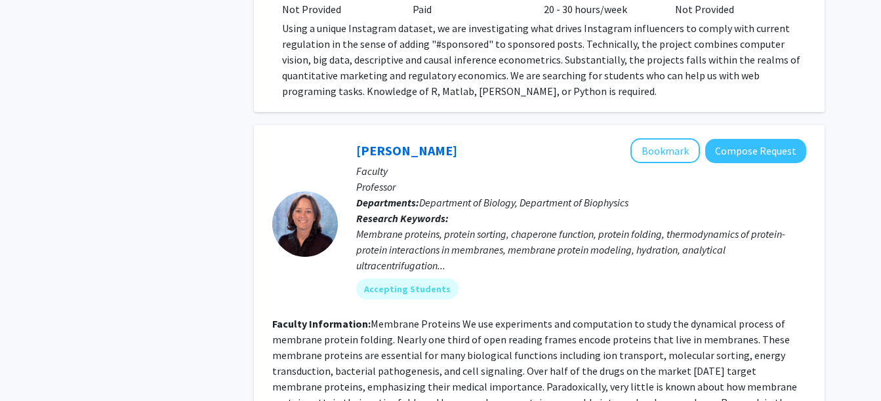
scroll to position [4667, 0]
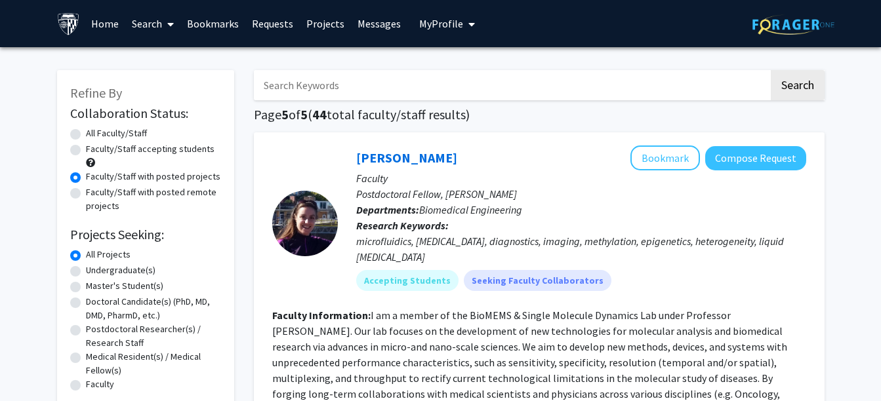
click at [311, 81] on input "Search Keywords" at bounding box center [511, 85] width 515 height 30
click at [161, 30] on link "Search" at bounding box center [152, 24] width 55 height 46
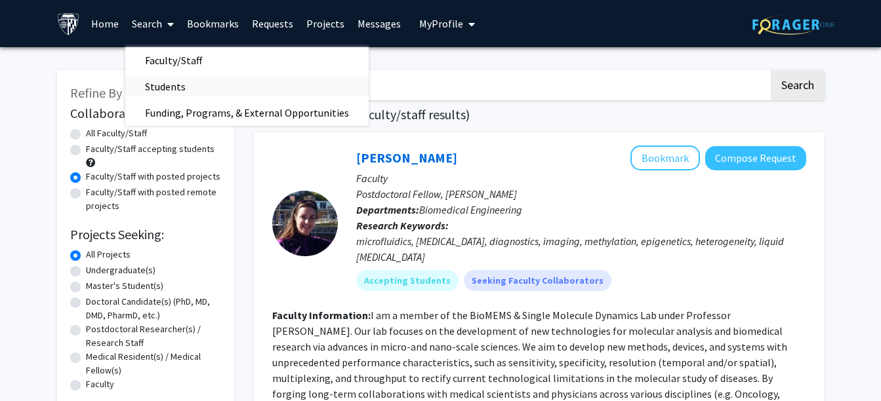
click at [174, 84] on span "Students" at bounding box center [165, 86] width 80 height 26
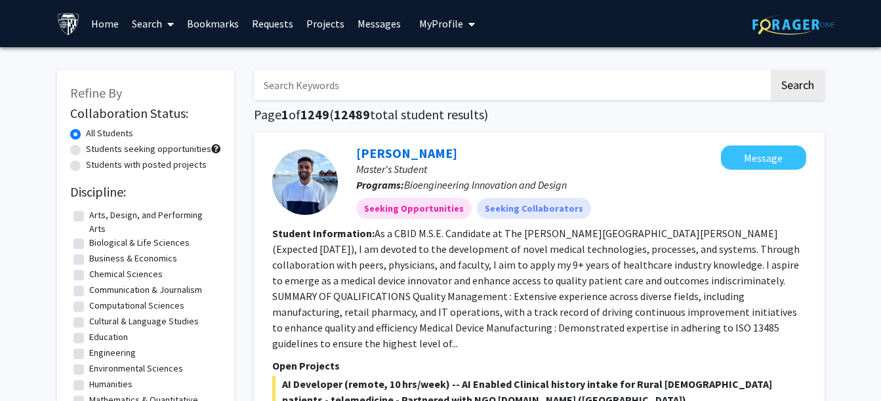
click at [691, 84] on input "Search Keywords" at bounding box center [511, 85] width 515 height 30
click at [771, 70] on button "Search" at bounding box center [798, 85] width 54 height 30
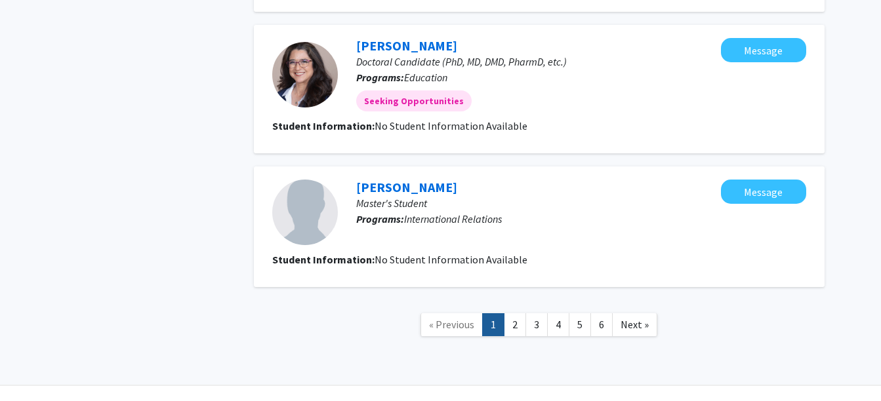
scroll to position [1311, 0]
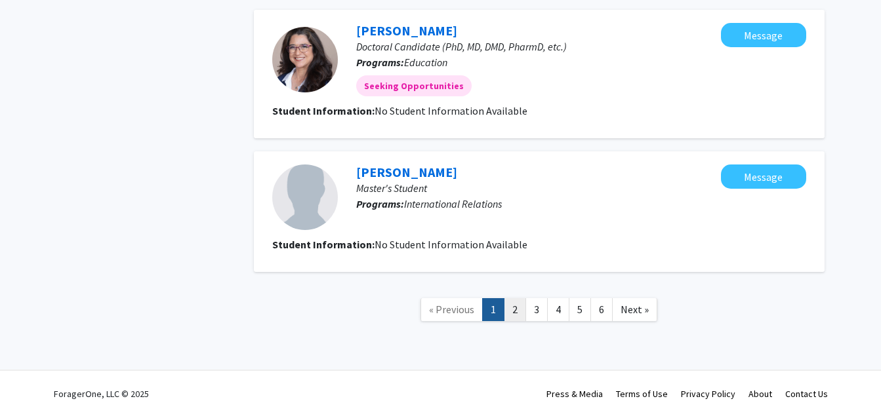
click at [509, 298] on link "2" at bounding box center [515, 309] width 22 height 23
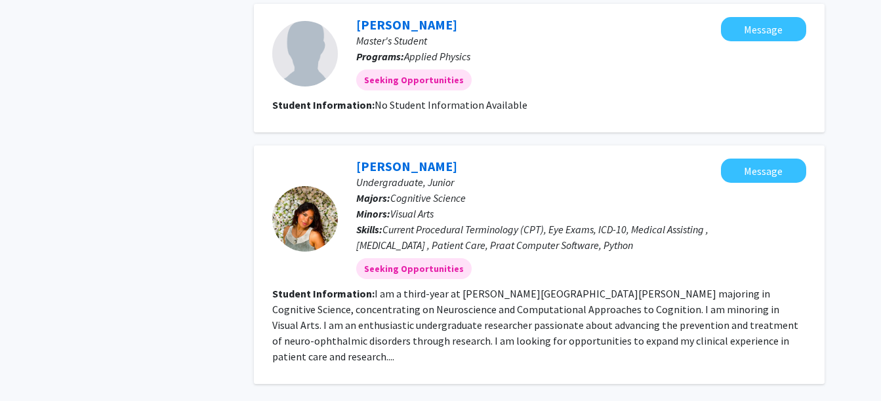
scroll to position [1358, 0]
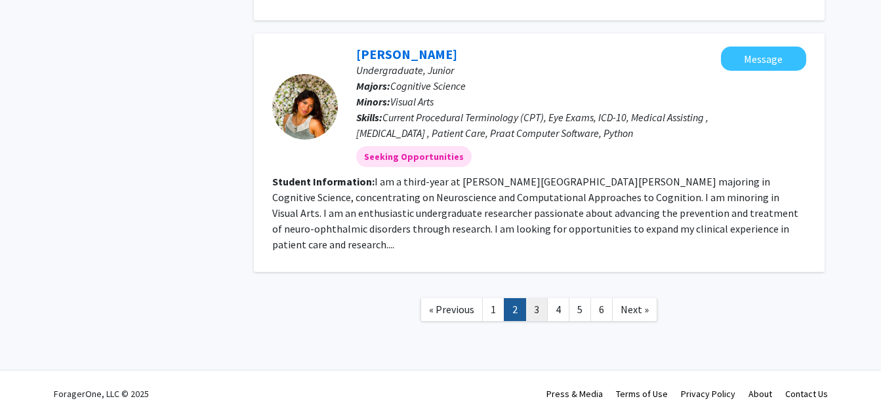
click at [534, 298] on link "3" at bounding box center [536, 309] width 22 height 23
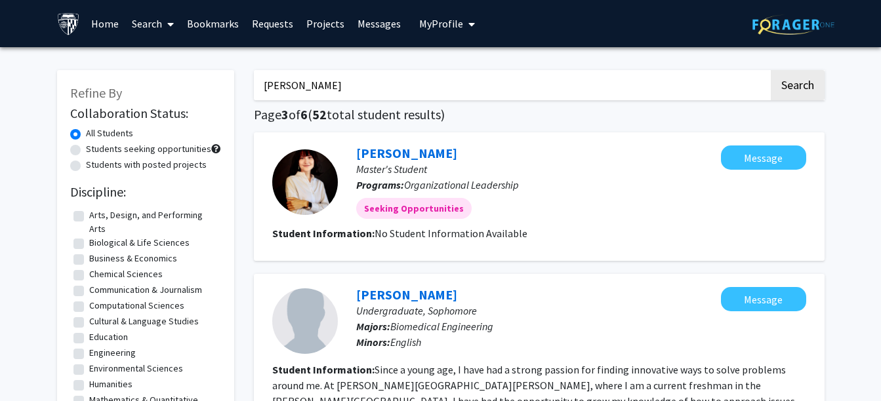
click at [497, 85] on input "[PERSON_NAME]" at bounding box center [511, 85] width 515 height 30
click at [771, 70] on button "Search" at bounding box center [798, 85] width 54 height 30
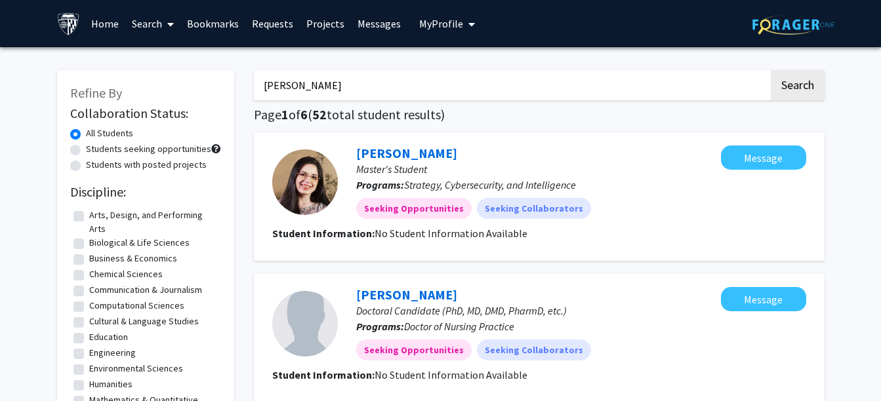
drag, startPoint x: 574, startPoint y: 83, endPoint x: 334, endPoint y: 117, distance: 242.5
type input "m"
click at [771, 70] on button "Search" at bounding box center [798, 85] width 54 height 30
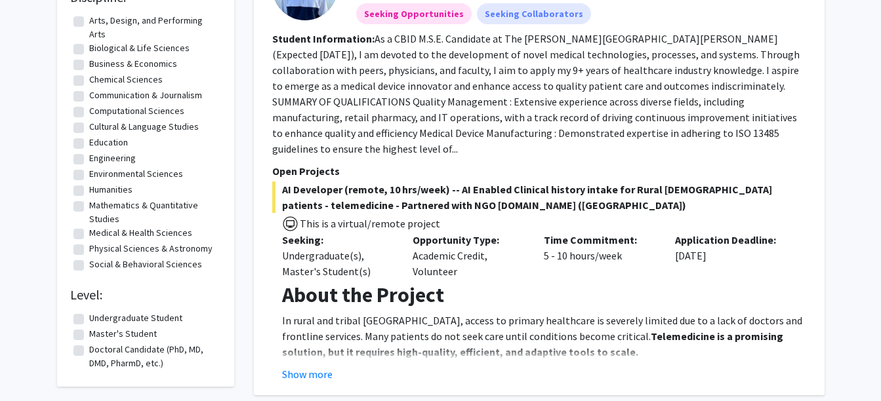
scroll to position [187, 0]
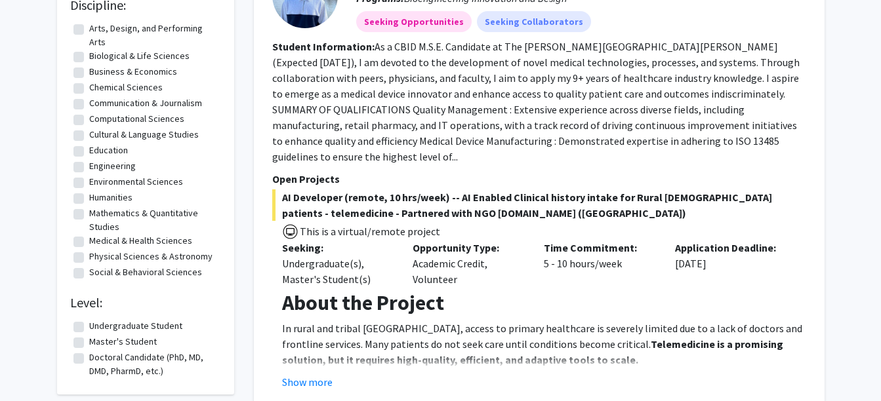
click at [155, 71] on label "Business & Economics" at bounding box center [133, 72] width 88 height 14
click at [98, 71] on input "Business & Economics" at bounding box center [93, 69] width 9 height 9
checkbox input "true"
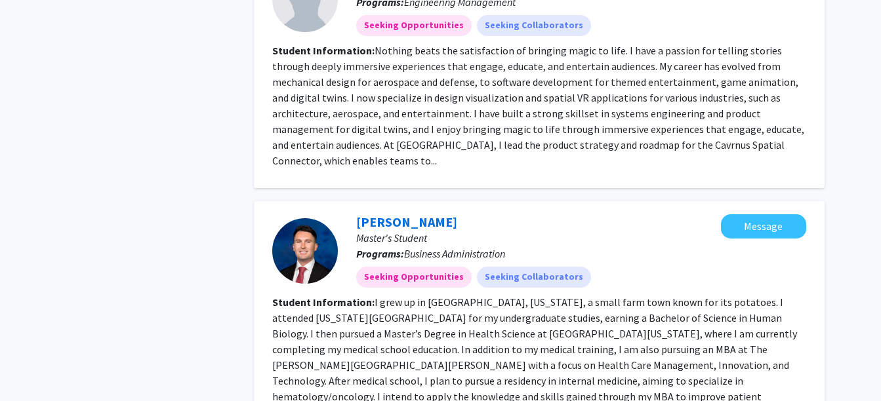
scroll to position [2702, 0]
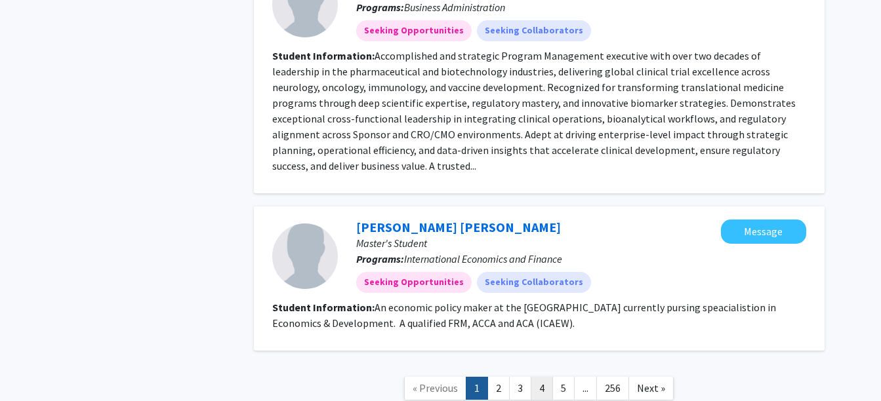
click at [539, 377] on link "4" at bounding box center [542, 388] width 22 height 23
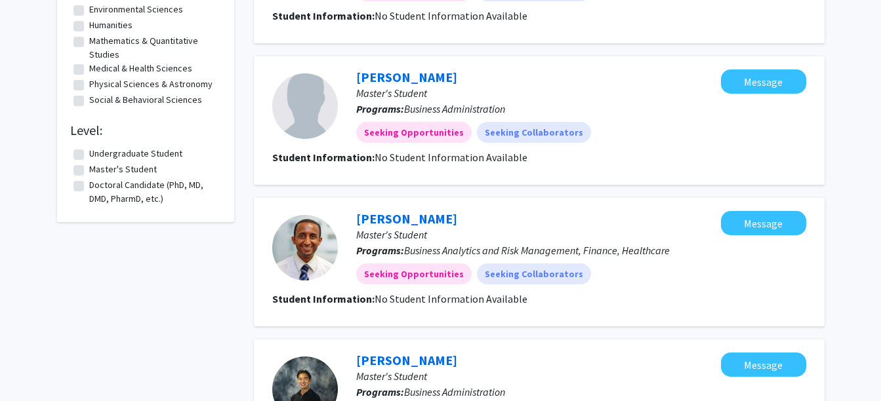
scroll to position [439, 0]
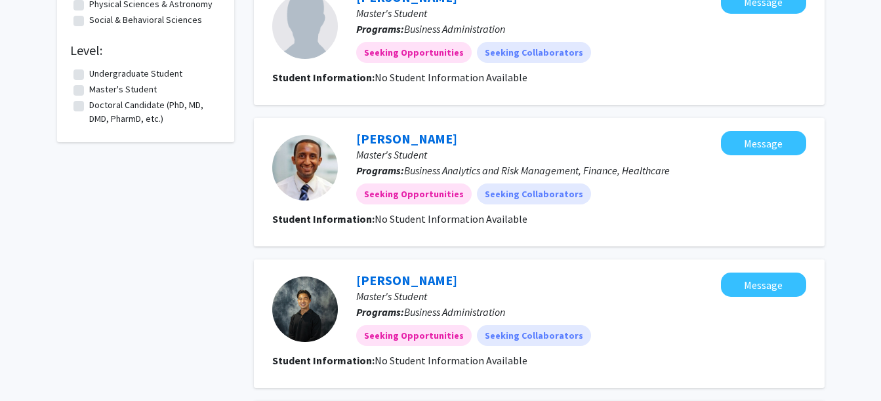
click at [143, 73] on label "Undergraduate Student" at bounding box center [135, 74] width 93 height 14
click at [98, 73] on input "Undergraduate Student" at bounding box center [93, 71] width 9 height 9
checkbox input "true"
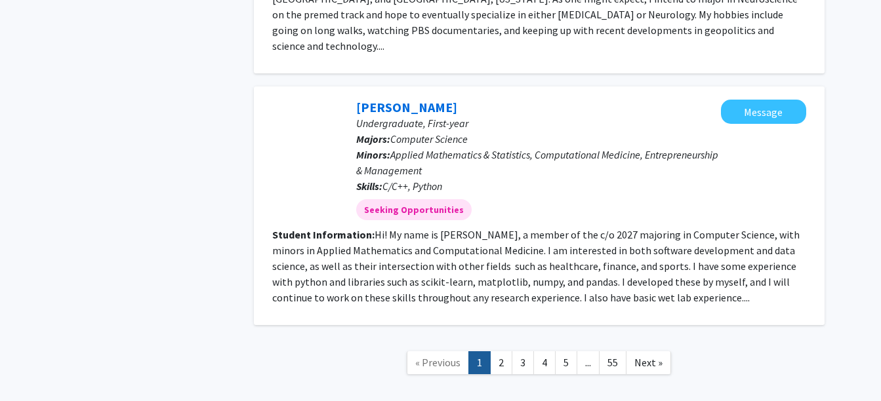
scroll to position [1752, 0]
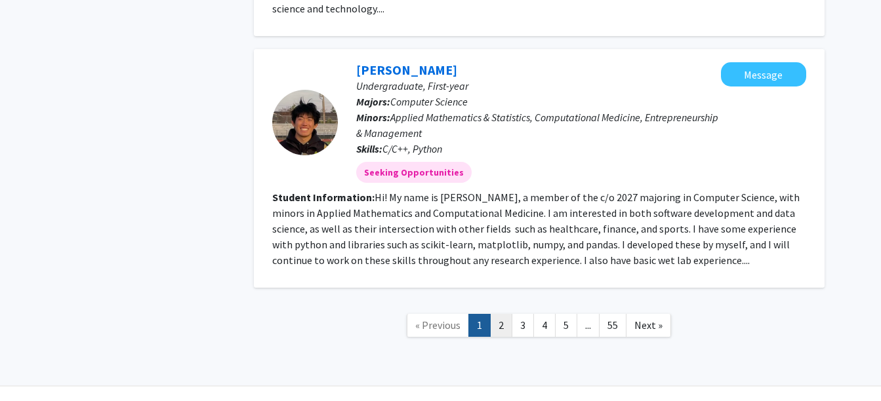
click at [498, 314] on link "2" at bounding box center [501, 325] width 22 height 23
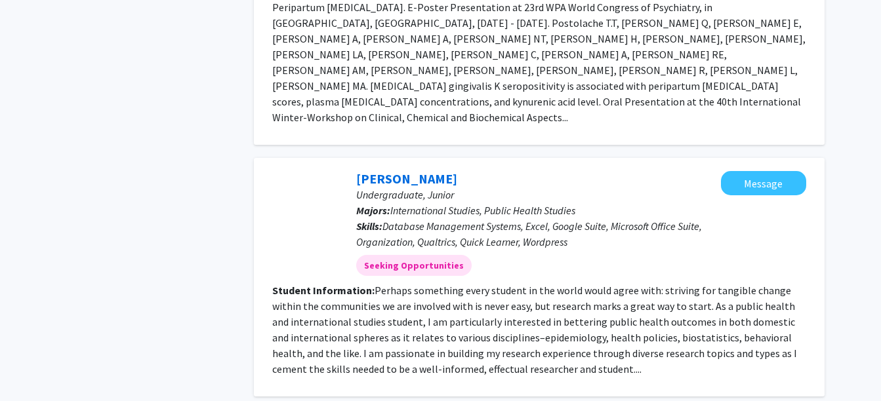
scroll to position [2216, 0]
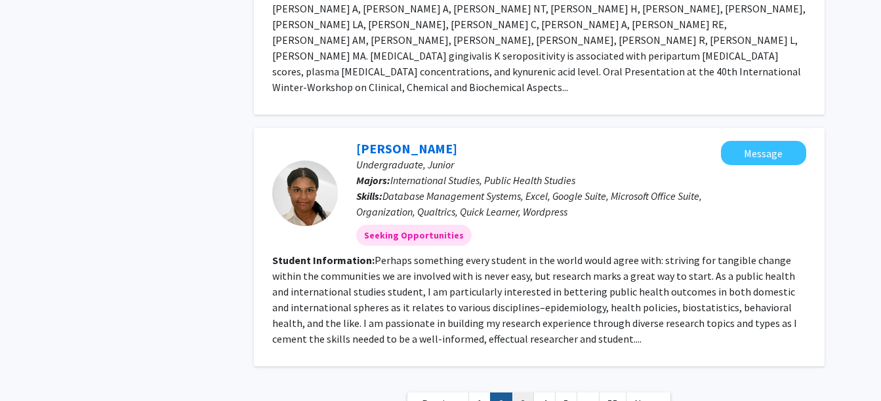
click at [521, 393] on link "3" at bounding box center [522, 404] width 22 height 23
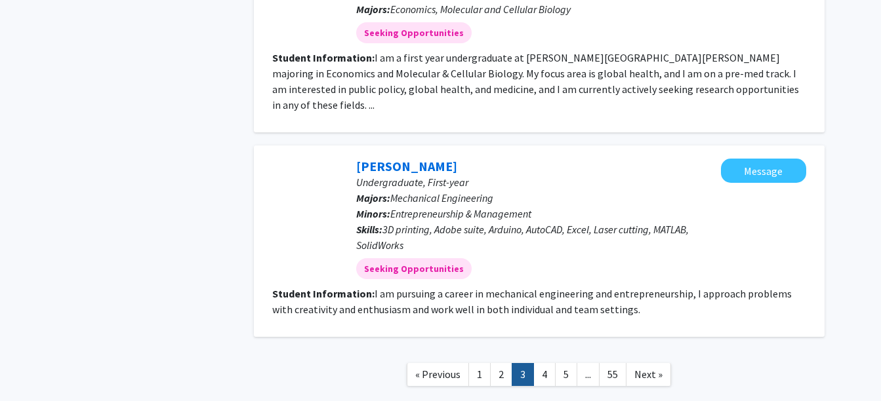
scroll to position [1814, 0]
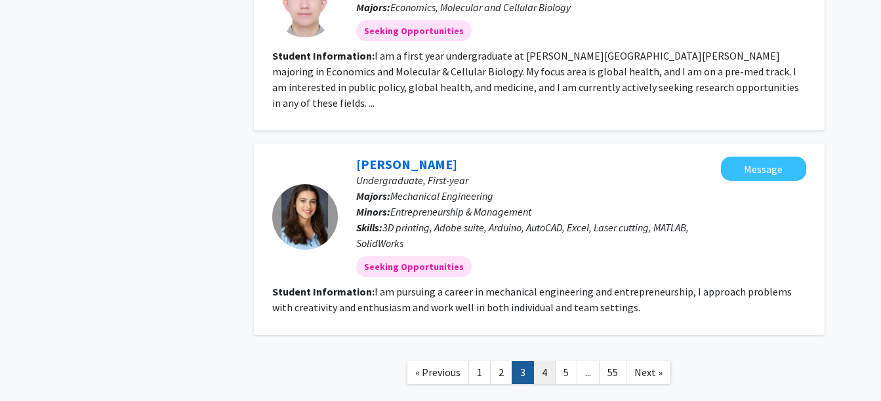
click at [541, 361] on link "4" at bounding box center [544, 372] width 22 height 23
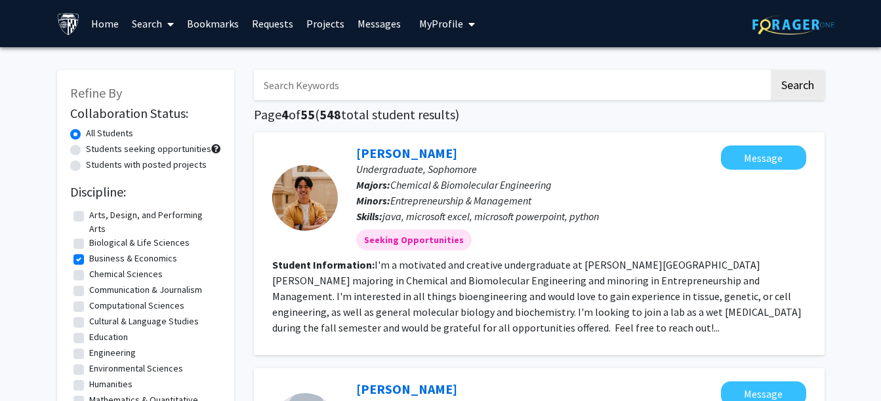
click at [327, 81] on input "Search Keywords" at bounding box center [511, 85] width 515 height 30
type input "[PERSON_NAME] le"
click at [771, 70] on button "Search" at bounding box center [798, 85] width 54 height 30
checkbox input "false"
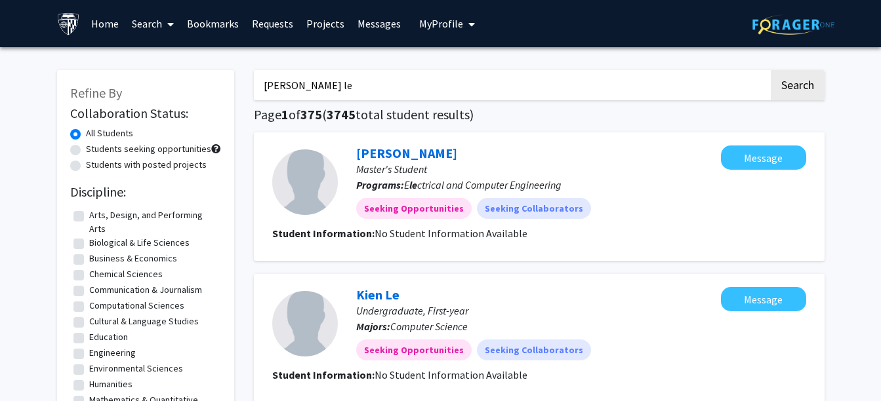
click at [327, 81] on input "[PERSON_NAME] le" at bounding box center [511, 85] width 515 height 30
drag, startPoint x: 378, startPoint y: 90, endPoint x: 239, endPoint y: 105, distance: 139.8
click at [463, 81] on input "[PERSON_NAME] le" at bounding box center [511, 85] width 515 height 30
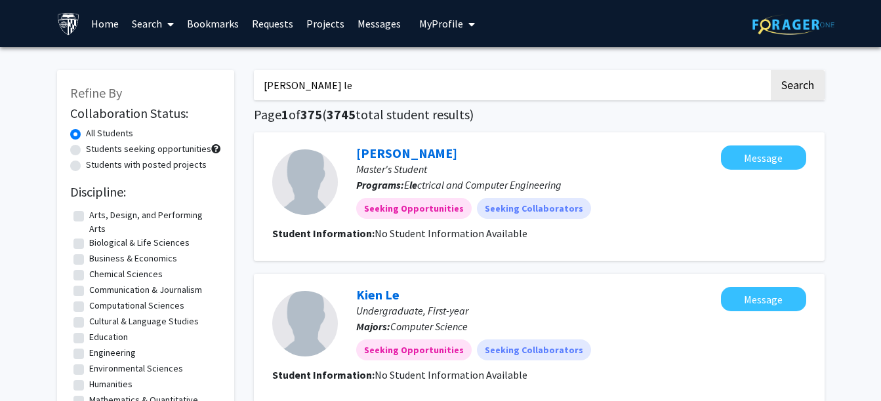
click at [463, 81] on input "[PERSON_NAME] le" at bounding box center [511, 85] width 515 height 30
click at [771, 70] on button "Search" at bounding box center [798, 85] width 54 height 30
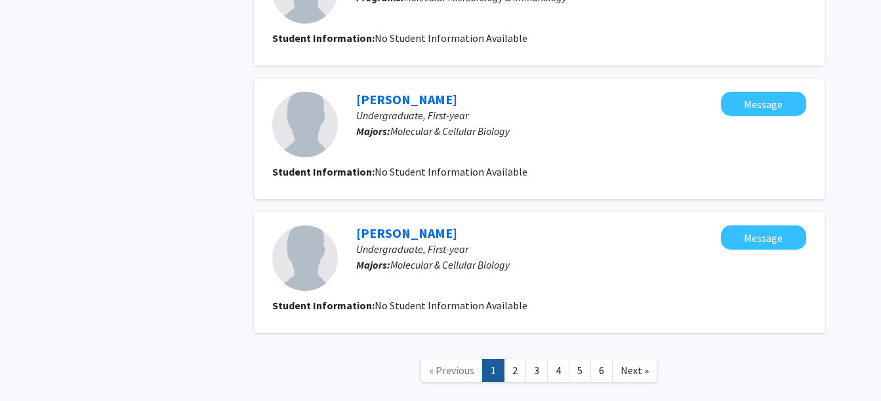
scroll to position [1429, 0]
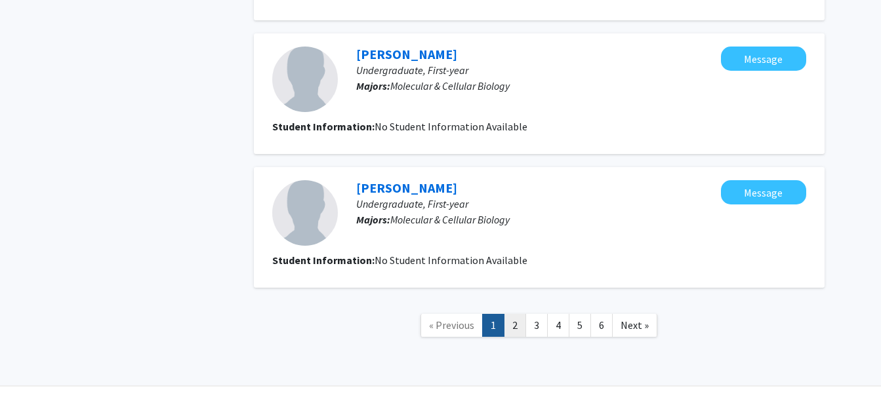
click at [511, 314] on link "2" at bounding box center [515, 325] width 22 height 23
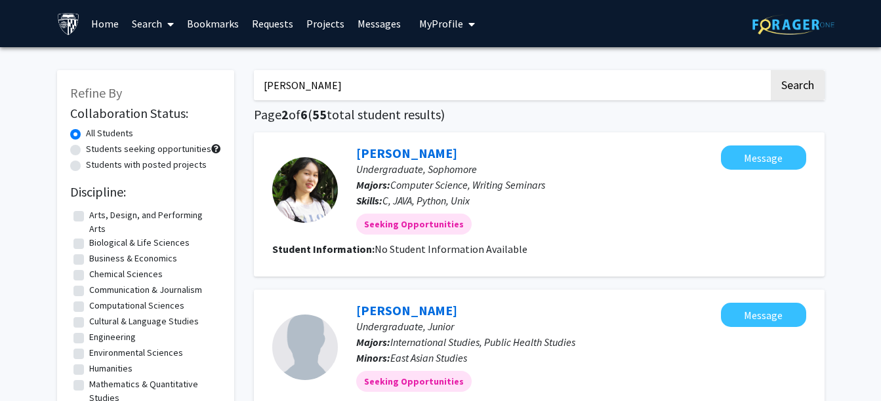
click at [345, 97] on input "[PERSON_NAME]" at bounding box center [511, 85] width 515 height 30
type input "[PERSON_NAME]"
click at [771, 70] on button "Search" at bounding box center [798, 85] width 54 height 30
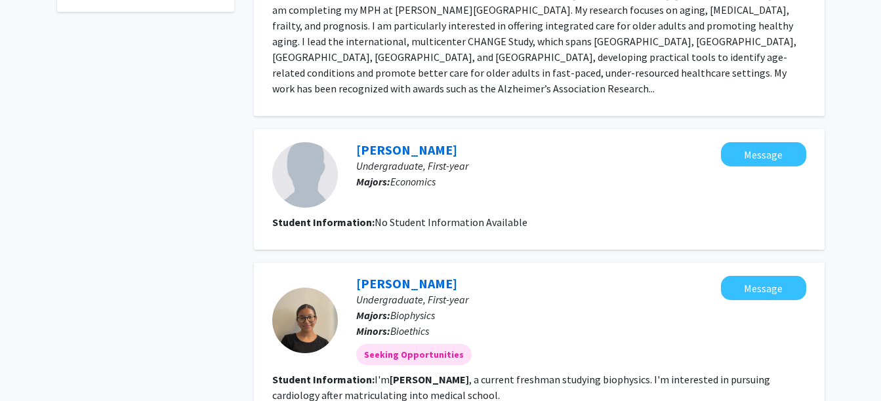
scroll to position [508, 0]
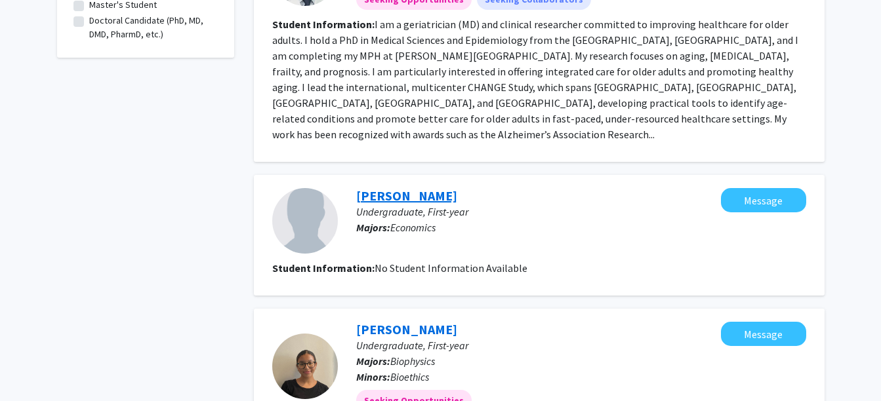
click at [401, 188] on link "[PERSON_NAME]" at bounding box center [406, 196] width 101 height 16
